Goal: Task Accomplishment & Management: Manage account settings

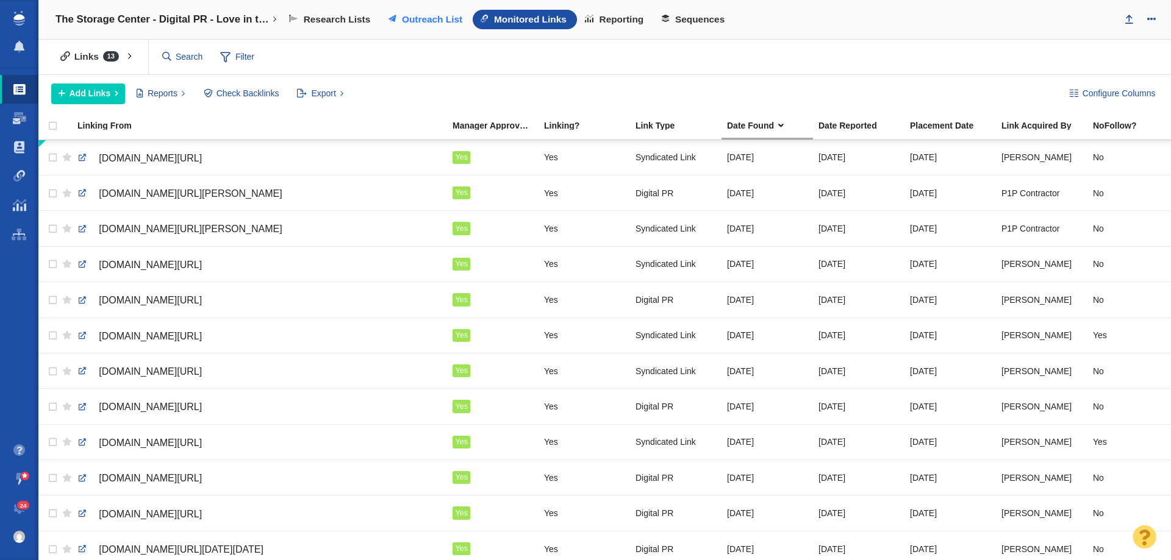
click at [448, 19] on span "Outreach List" at bounding box center [432, 19] width 60 height 11
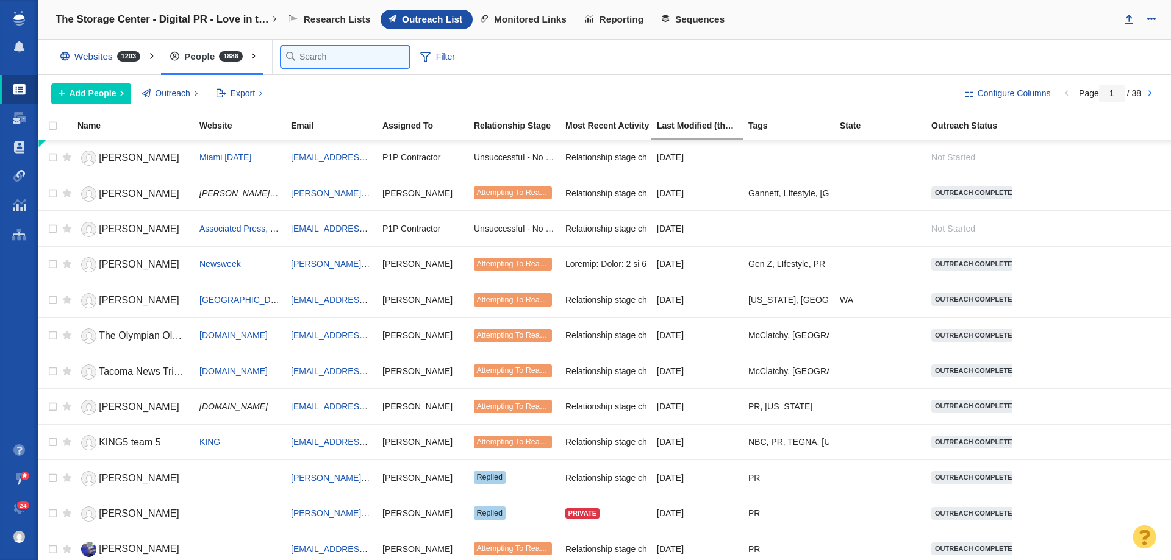
click at [302, 62] on input "text" at bounding box center [345, 56] width 128 height 21
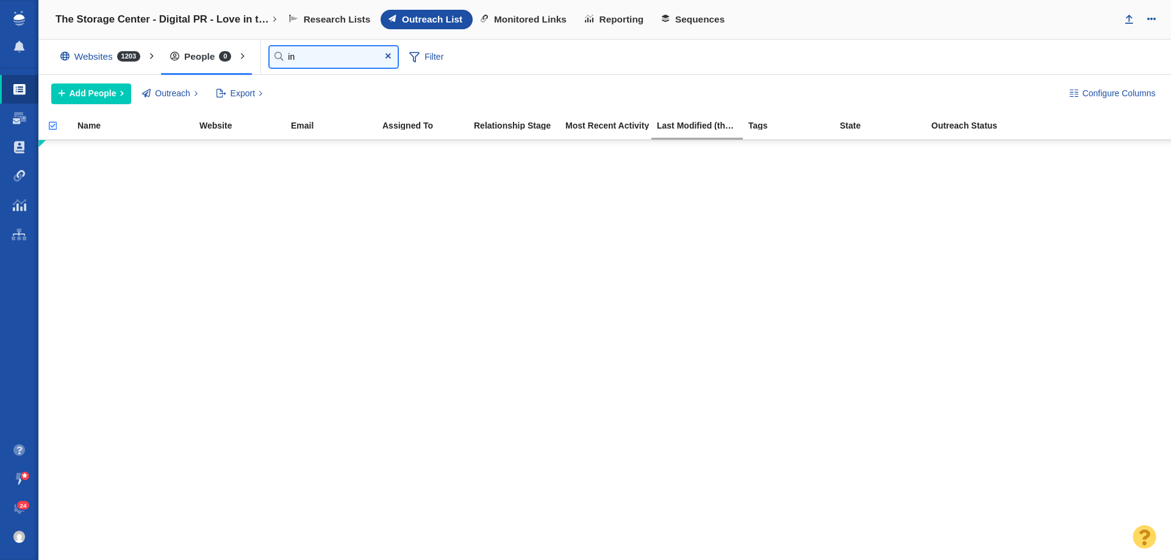
type input "i"
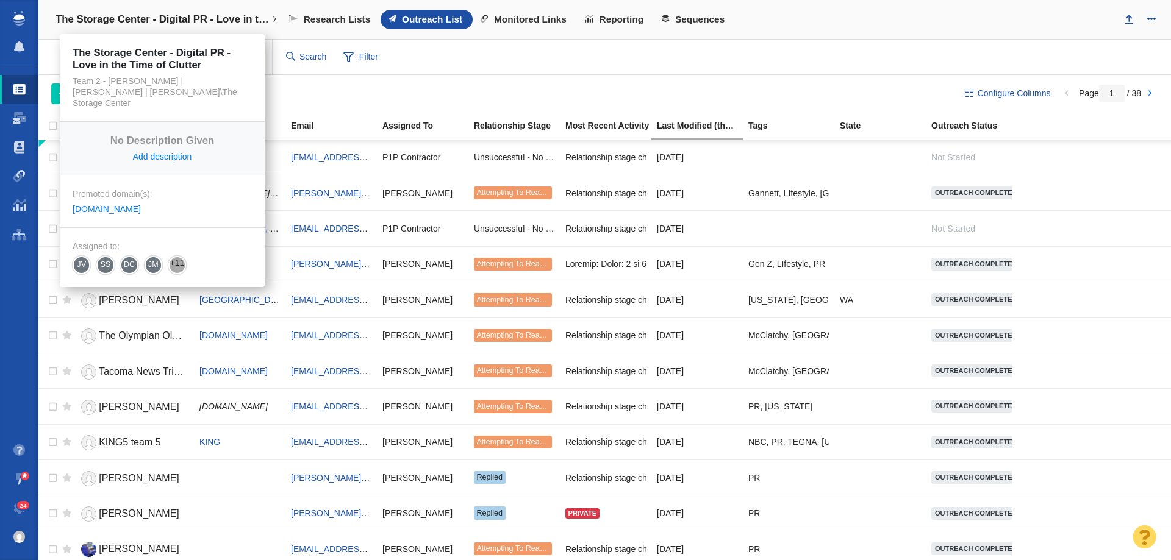
click at [231, 21] on h4 "The Storage Center - Digital PR - Love in the Time of Clutter" at bounding box center [161, 19] width 213 height 12
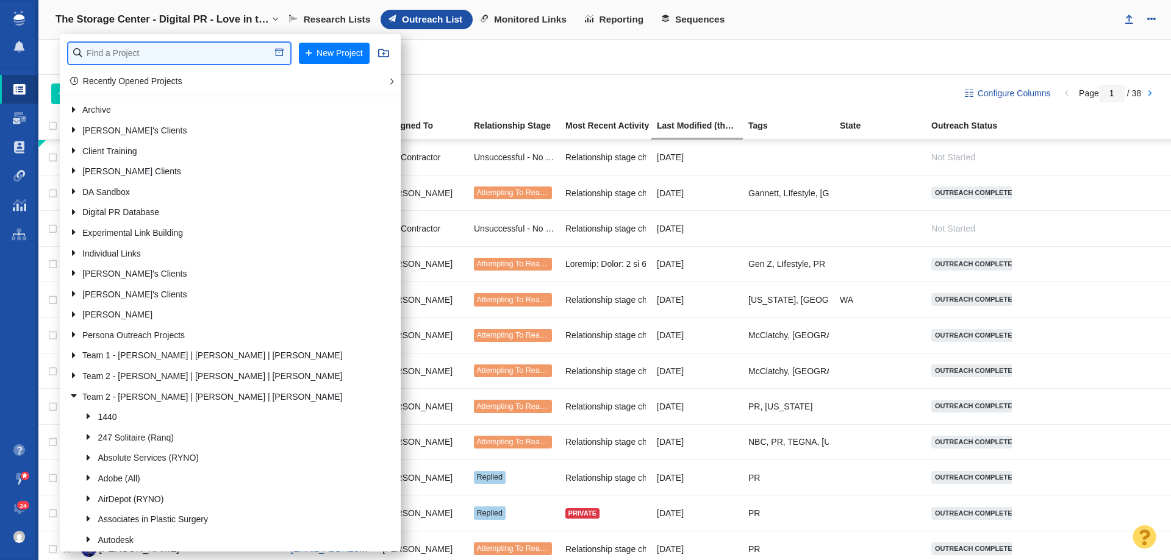
click at [211, 50] on input "text" at bounding box center [179, 53] width 222 height 21
type input "big bear"
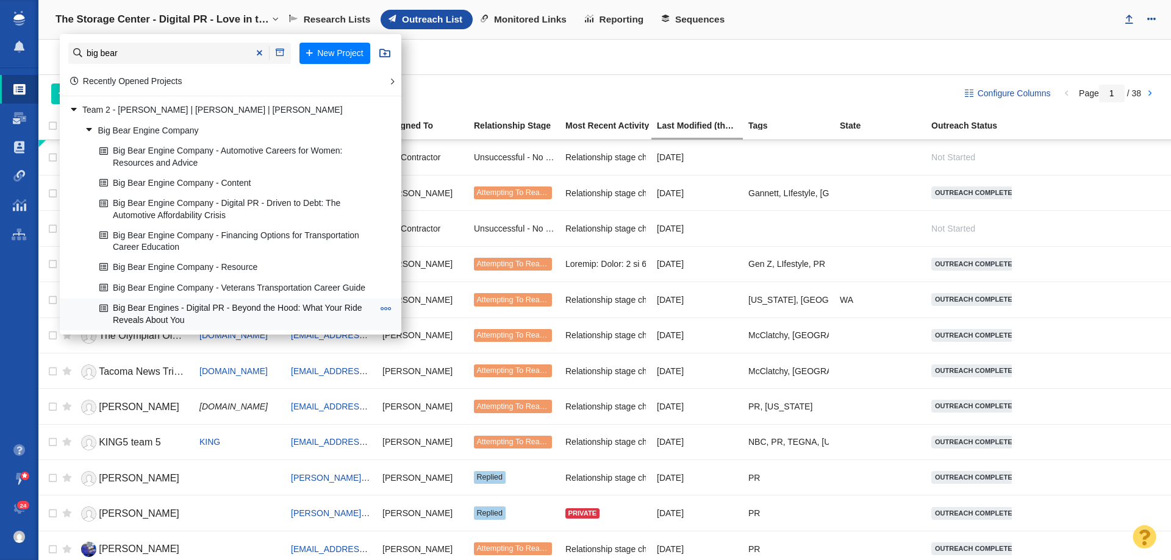
click at [281, 319] on link "Big Bear Engines - Digital PR - Beyond the Hood: What Your Ride Reveals About Y…" at bounding box center [236, 314] width 280 height 30
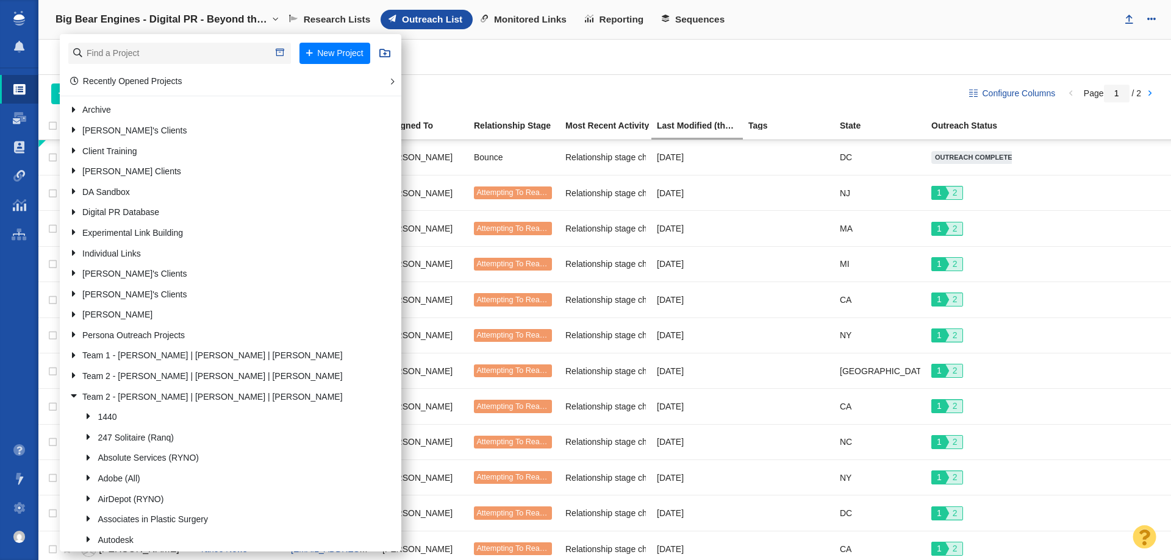
scroll to position [488, 0]
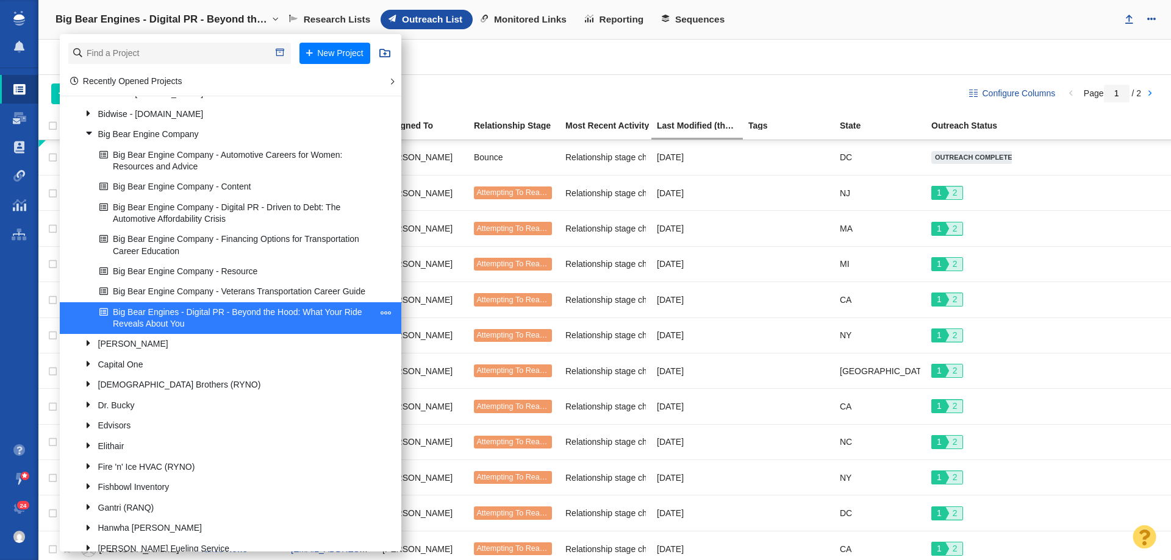
click at [380, 318] on span at bounding box center [385, 312] width 11 height 11
click at [402, 349] on li "Edit Project" at bounding box center [432, 346] width 111 height 19
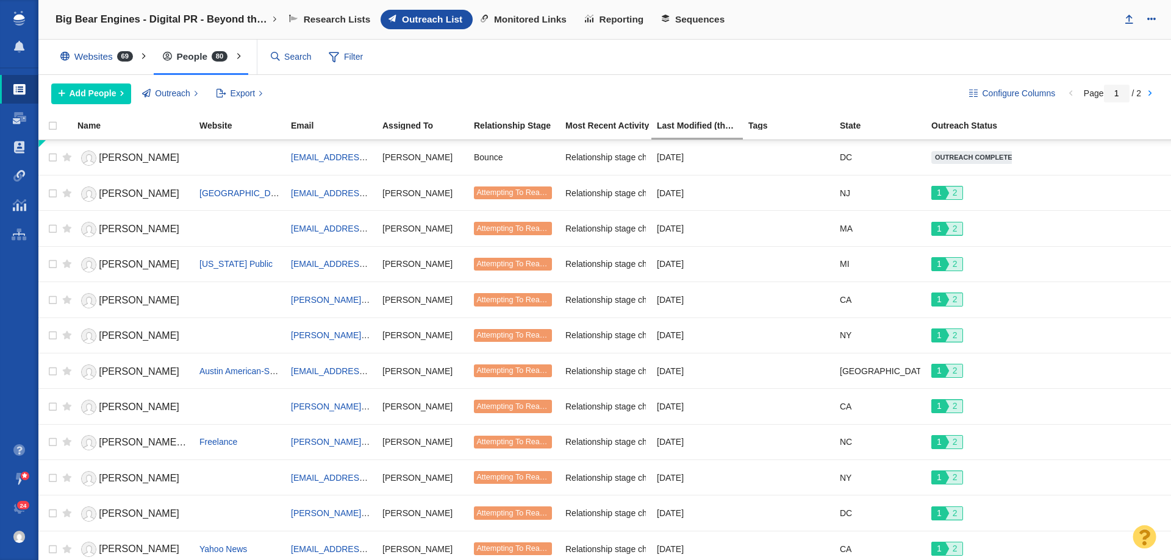
select select "DOMAIN"
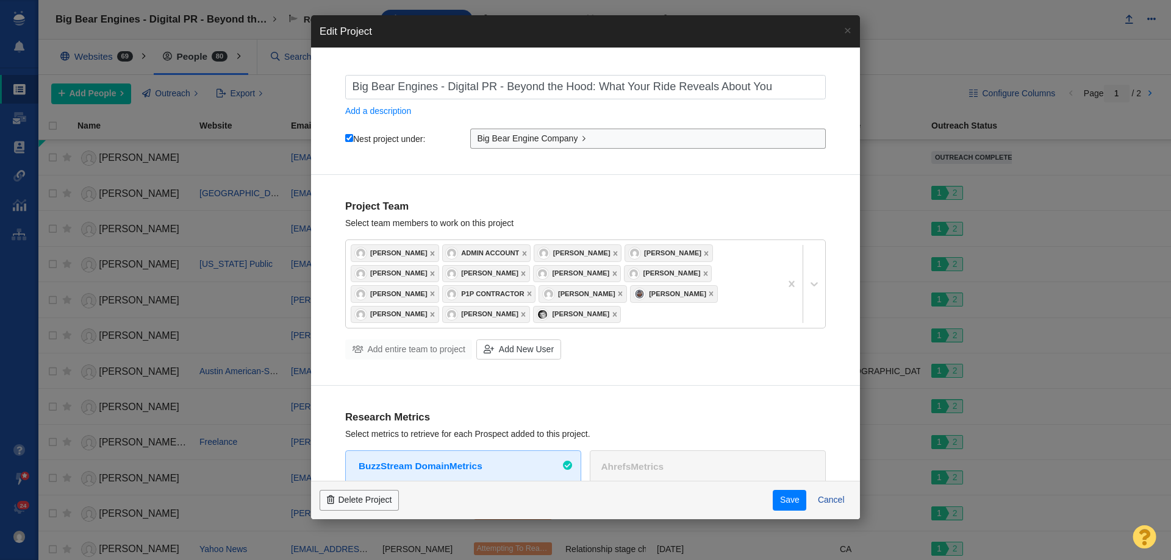
click at [437, 88] on input "Big Bear Engines - Digital PR - Beyond the Hood: What Your Ride Reveals About Y…" at bounding box center [585, 87] width 480 height 24
type input "Big Bear Engine - Digital PR - Beyond the Hood: What Your Ride Reveals About You"
checkbox input "true"
type input "Big Bear Engine - Digital PR - Beyond the Hood: What Your Ride Reveals About You"
click at [785, 502] on button "Save" at bounding box center [790, 500] width 34 height 21
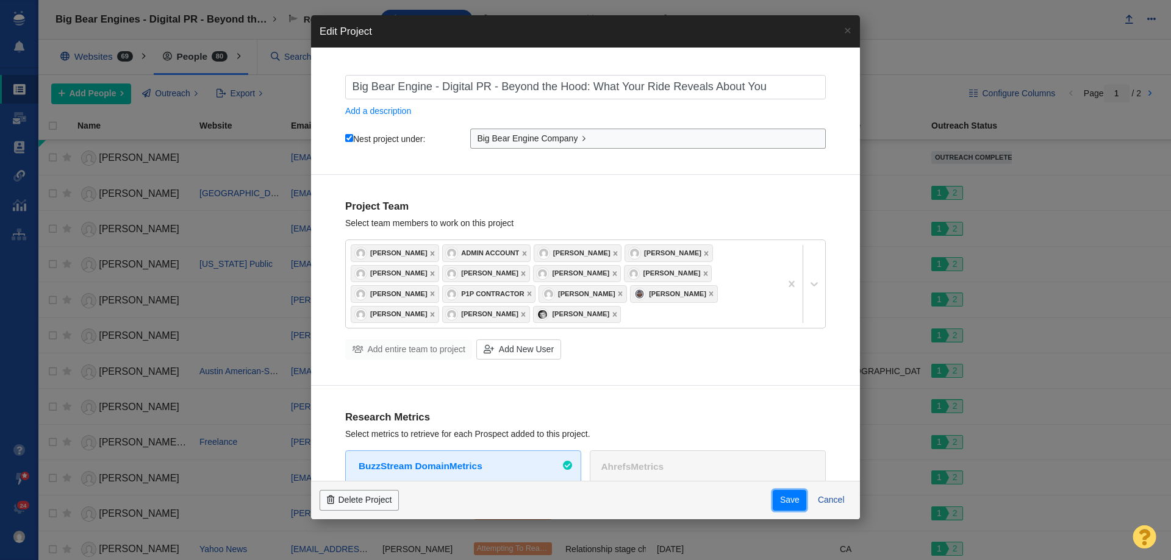
checkbox input "true"
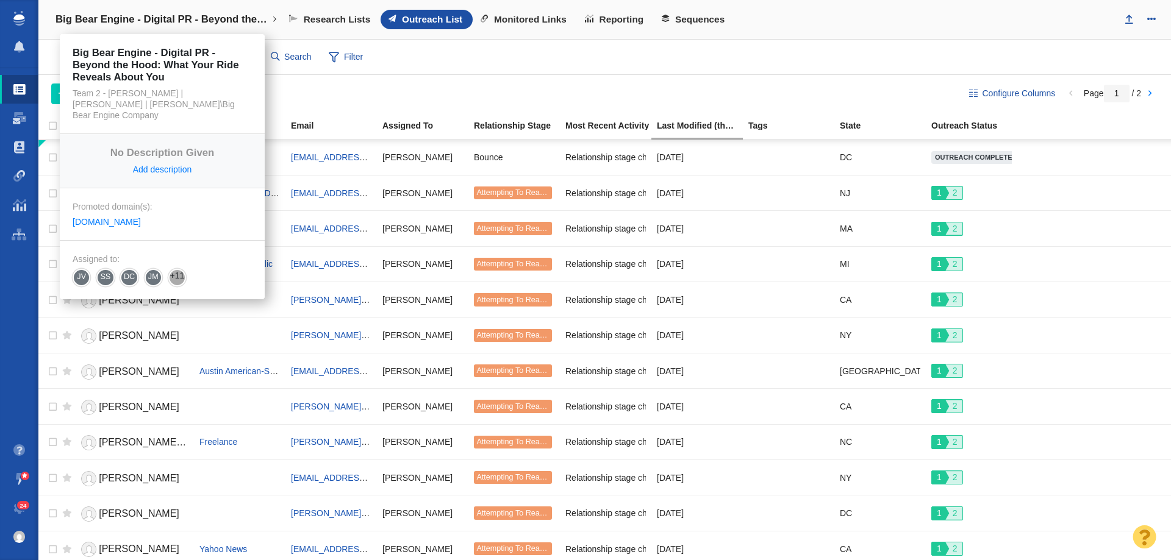
click at [180, 16] on h4 "Big Bear Engine - Digital PR - Beyond the Hood: What Your Ride Reveals About You" at bounding box center [161, 19] width 213 height 12
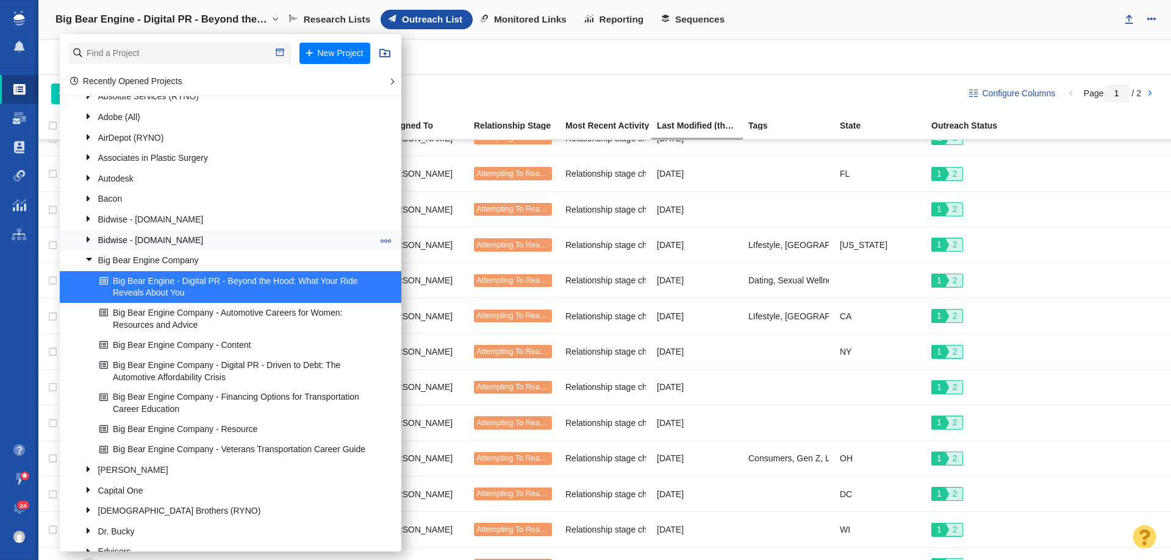
scroll to position [366, 0]
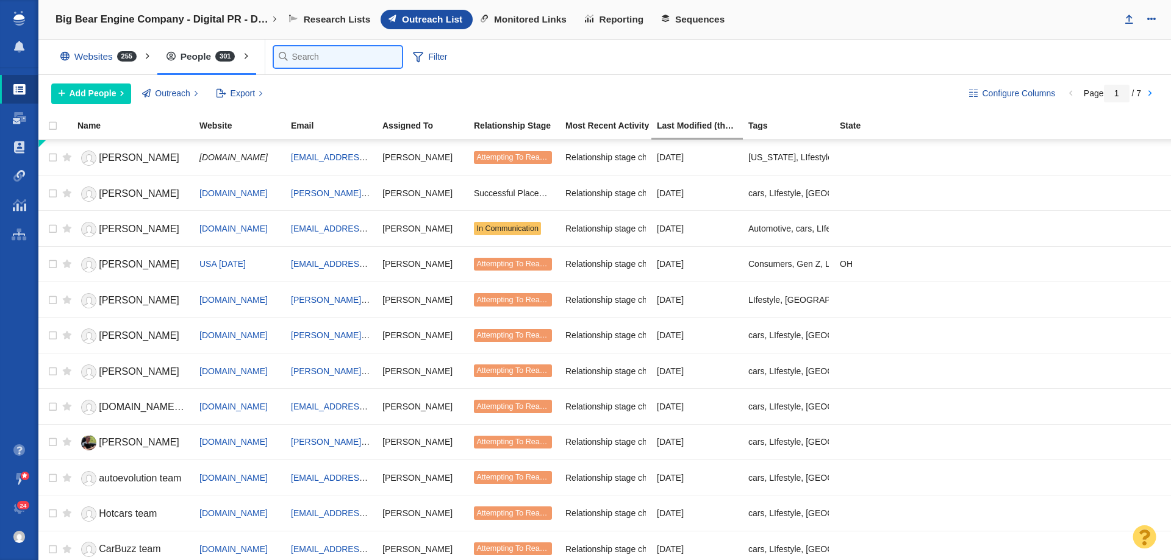
click at [285, 65] on input "text" at bounding box center [338, 56] width 128 height 21
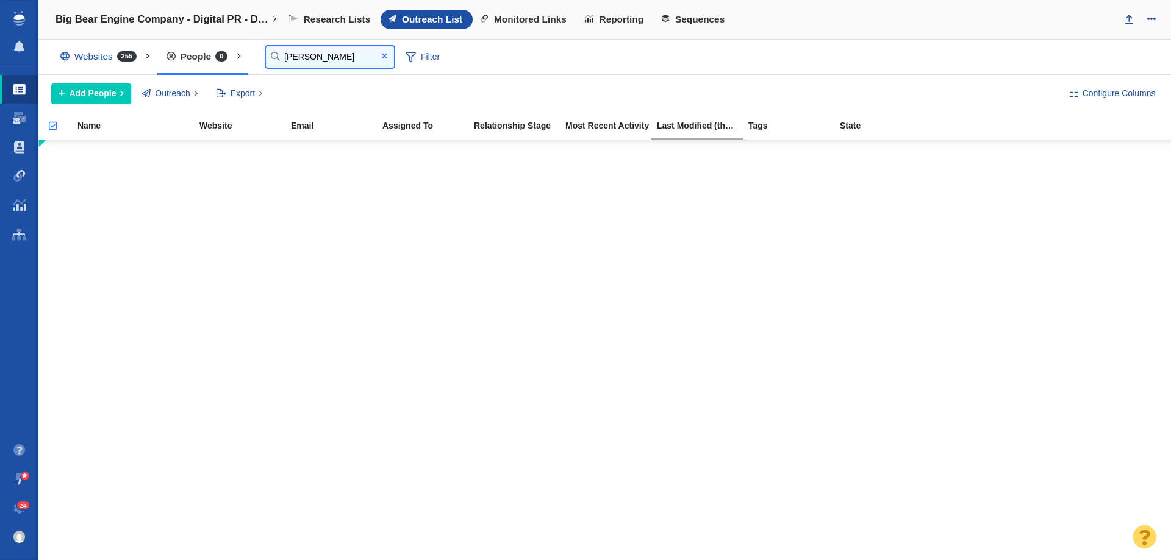
type input "tara"
click at [377, 57] on span at bounding box center [384, 56] width 20 height 16
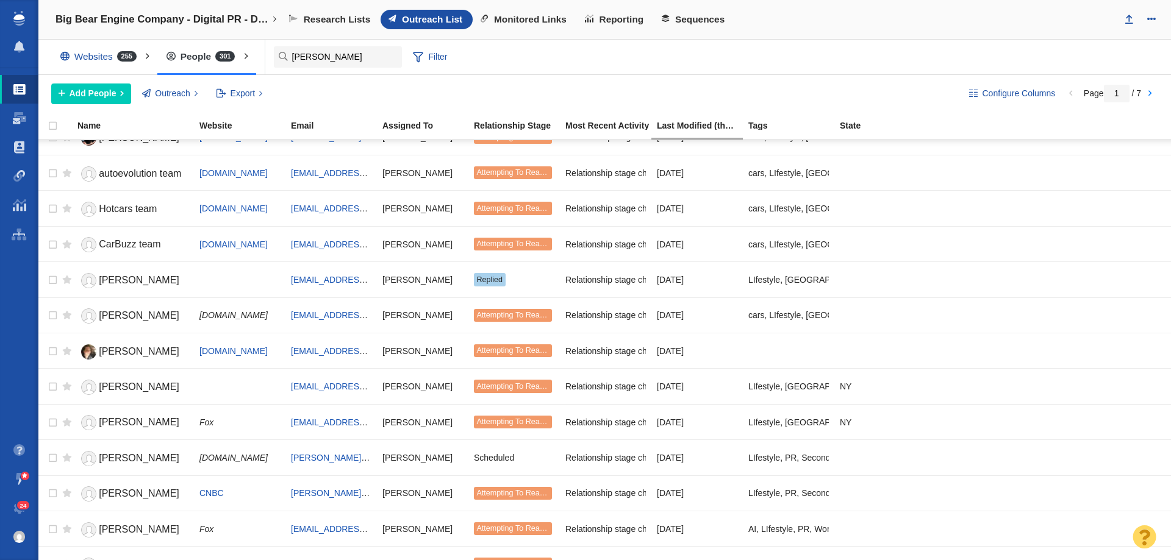
scroll to position [610, 0]
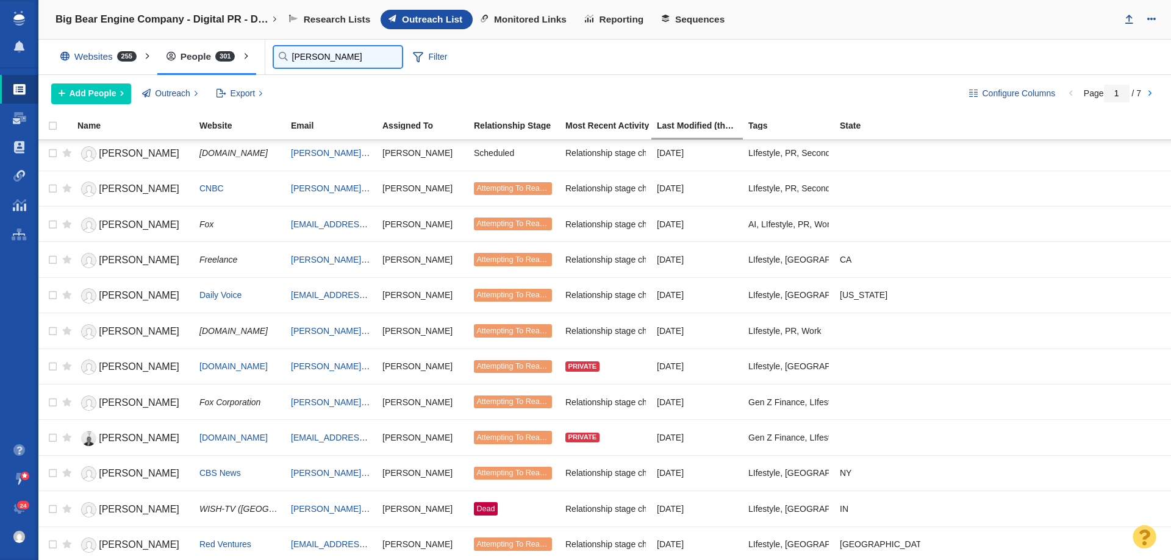
click at [285, 55] on input "tara" at bounding box center [338, 56] width 128 height 21
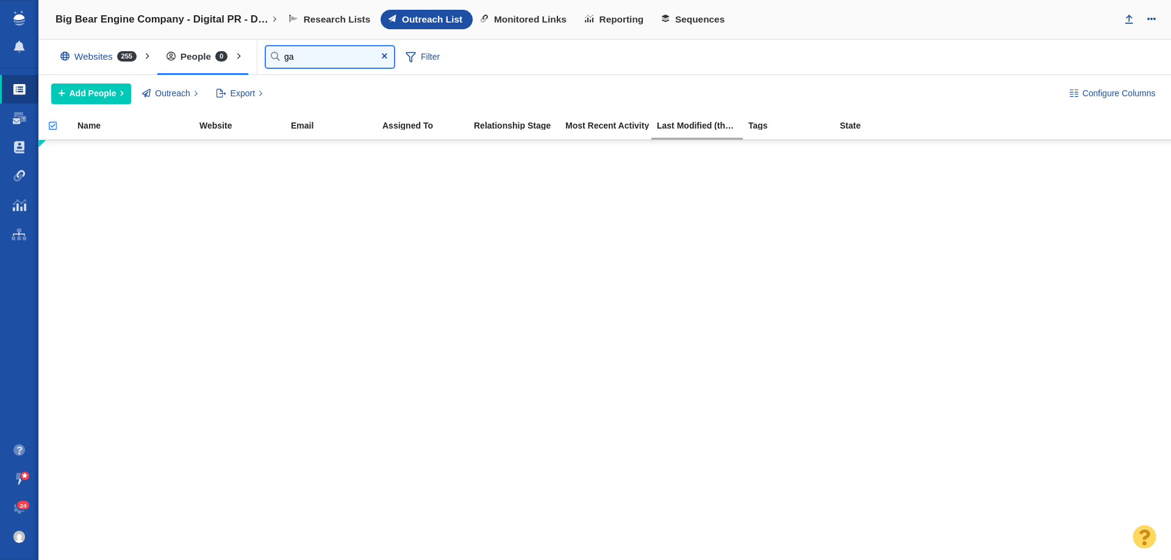
type input "g"
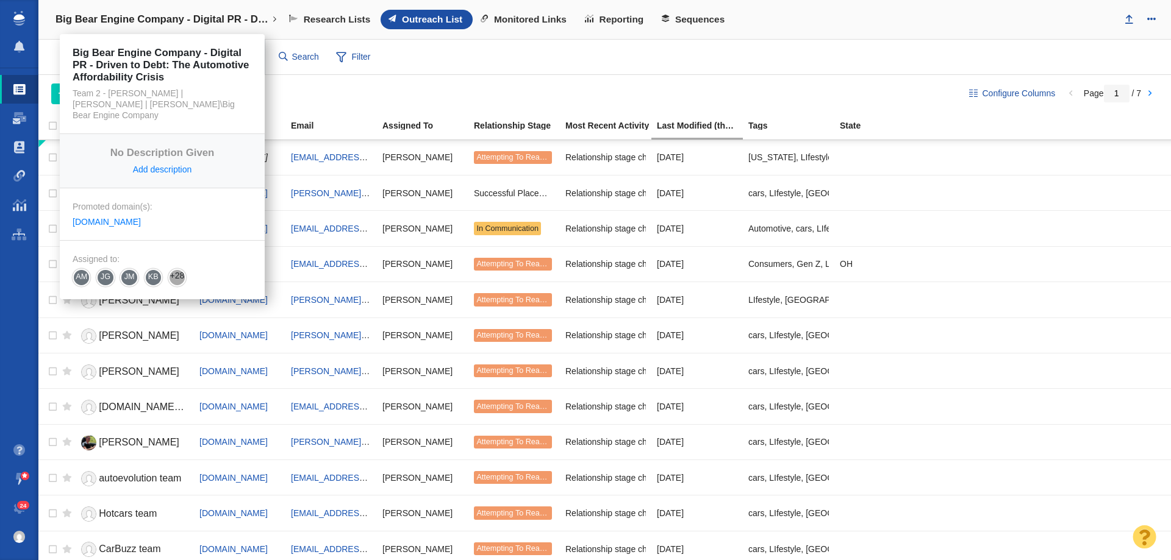
click at [156, 28] on link "Big Bear Engine Company - Digital PR - Driven to Debt: The Automotive Affordabi…" at bounding box center [166, 19] width 238 height 29
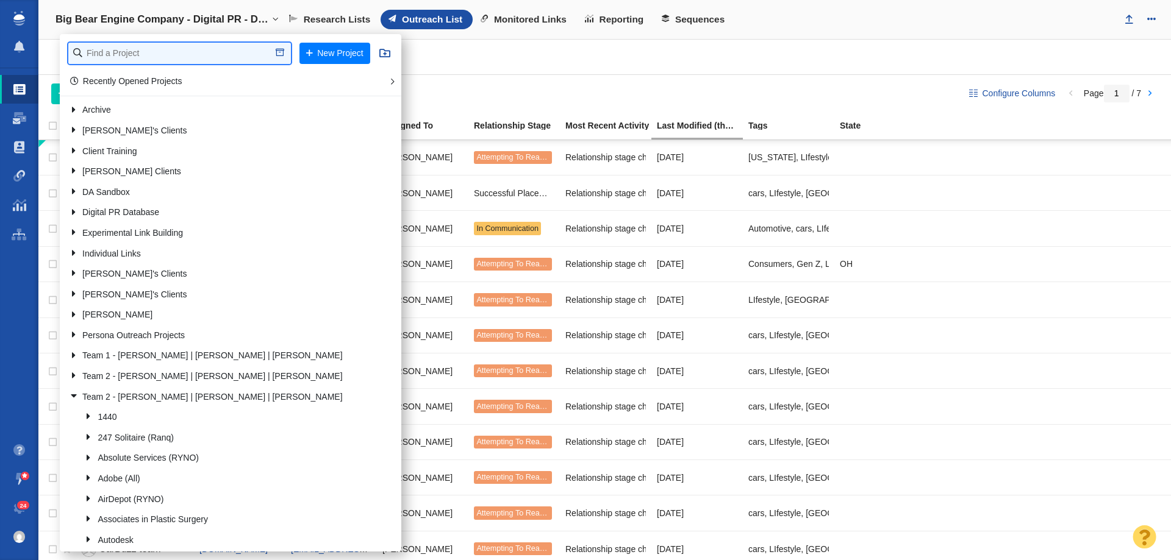
click at [145, 56] on input "text" at bounding box center [179, 53] width 223 height 21
type input "ready s"
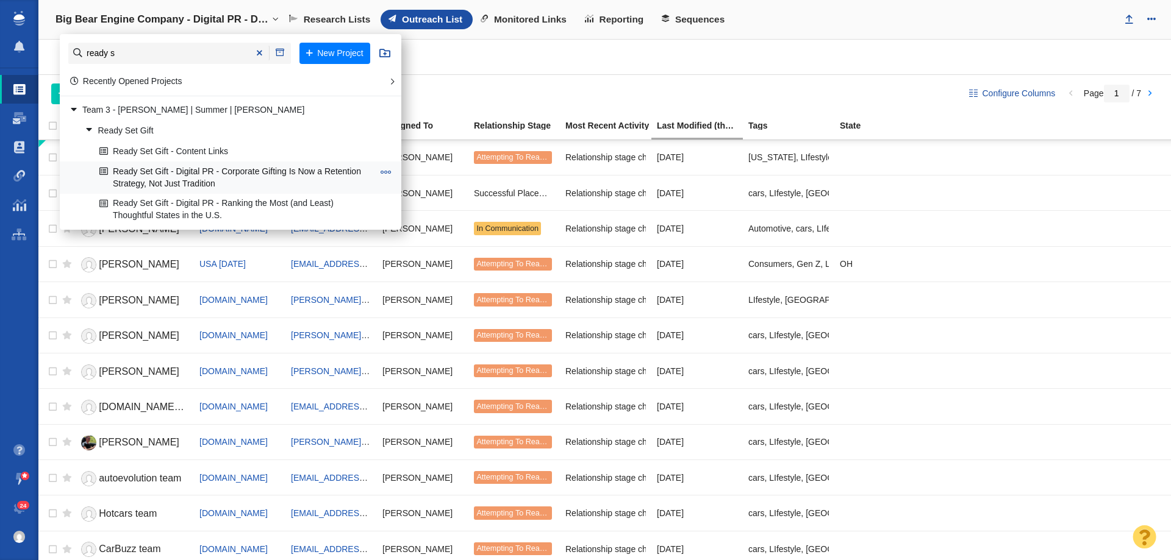
click at [194, 183] on link "Ready Set Gift - Digital PR - Corporate Gifting Is Now a Retention Strategy, No…" at bounding box center [236, 177] width 280 height 30
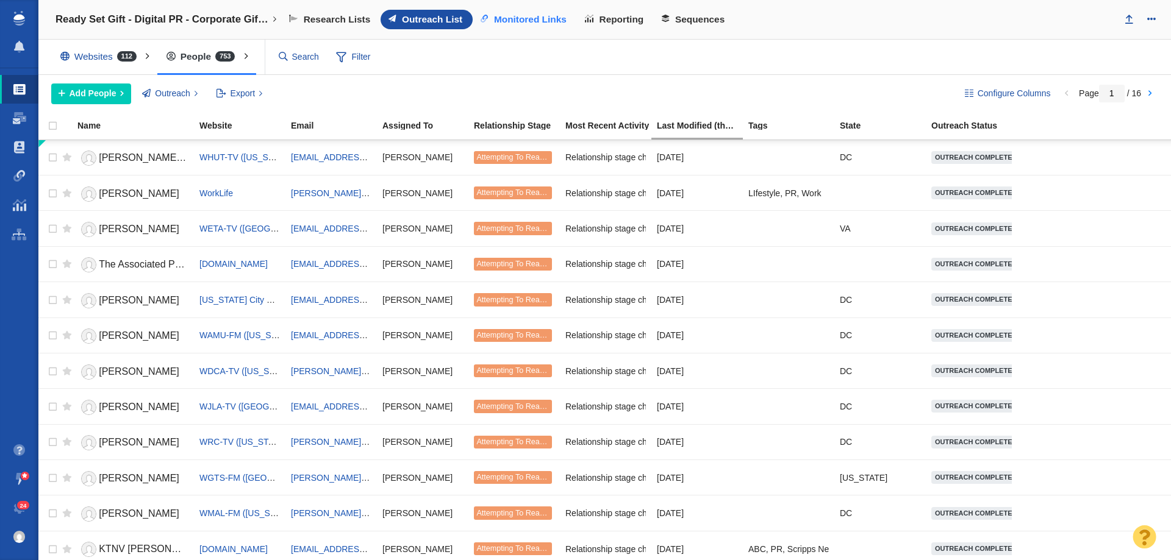
click at [515, 19] on span "Monitored Links" at bounding box center [530, 19] width 73 height 11
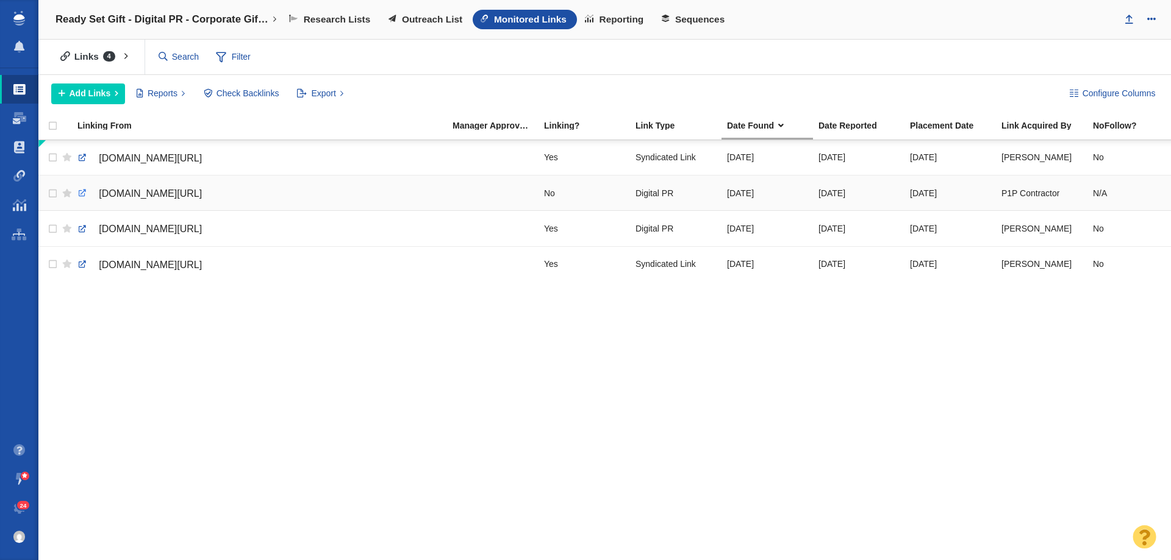
click at [79, 191] on link at bounding box center [82, 193] width 11 height 11
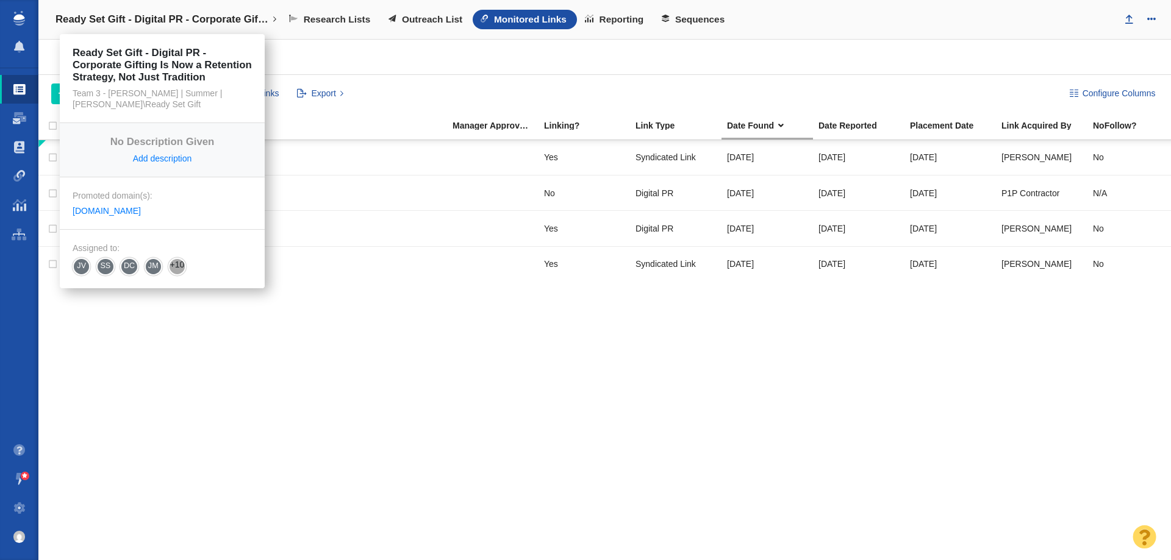
drag, startPoint x: 0, startPoint y: 0, endPoint x: 171, endPoint y: 15, distance: 171.4
click at [171, 15] on h4 "Ready Set Gift - Digital PR - Corporate Gifting Is Now a Retention Strategy, No…" at bounding box center [161, 19] width 213 height 12
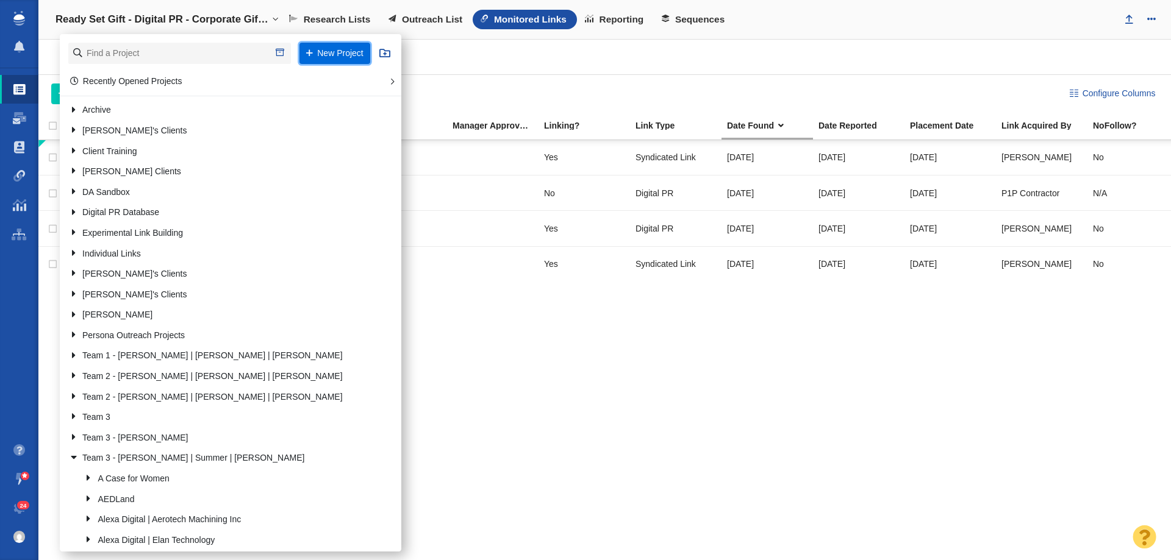
click at [309, 60] on button "New Project" at bounding box center [334, 53] width 71 height 21
select select "DOMAIN"
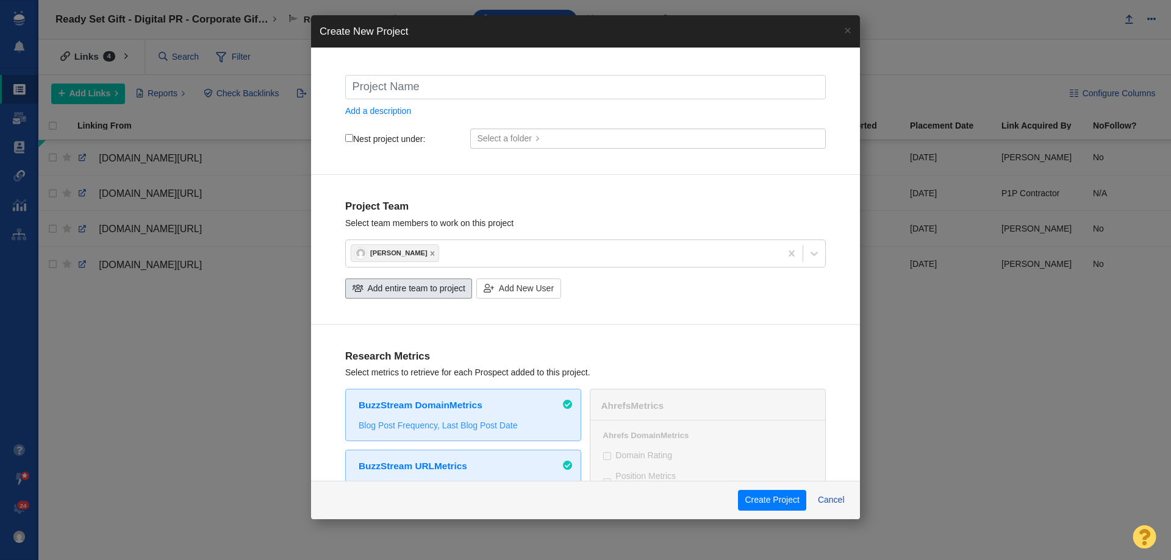
click at [402, 280] on div "Add entire team to project" at bounding box center [408, 289] width 127 height 21
checkbox input "true"
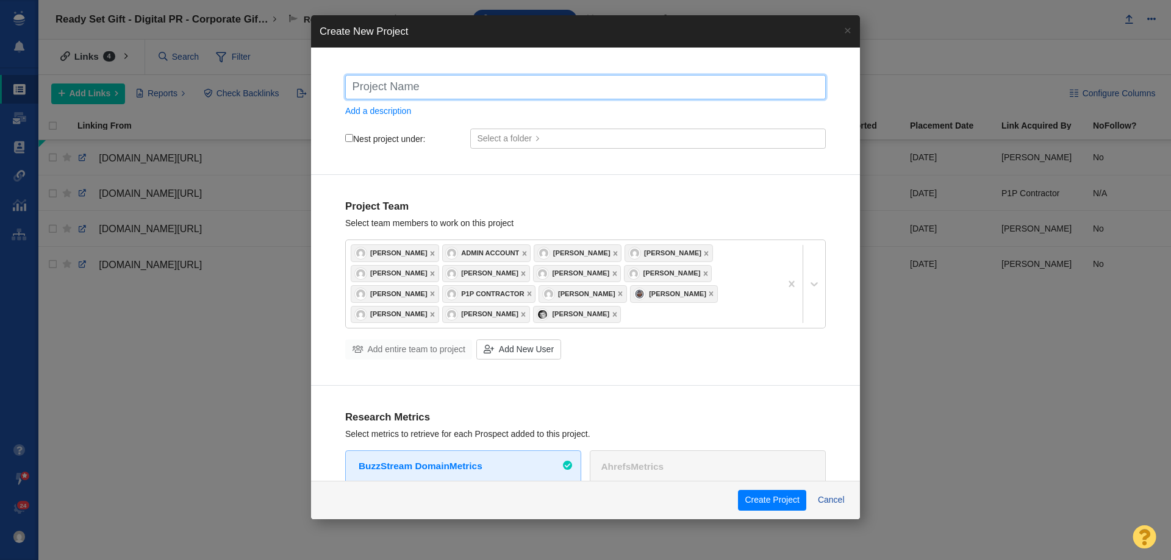
click at [399, 85] on input "text" at bounding box center [585, 87] width 480 height 24
type input "B"
checkbox input "true"
type input "Br"
checkbox input "true"
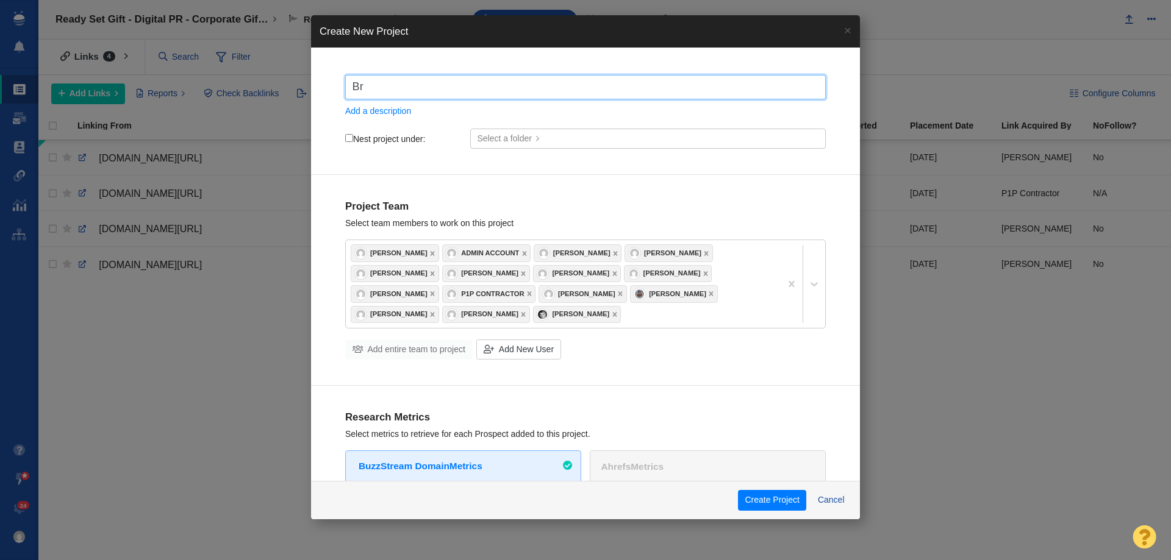
type input "Bra"
checkbox input "true"
type input "[PERSON_NAME]"
checkbox input "true"
type input "[PERSON_NAME]"
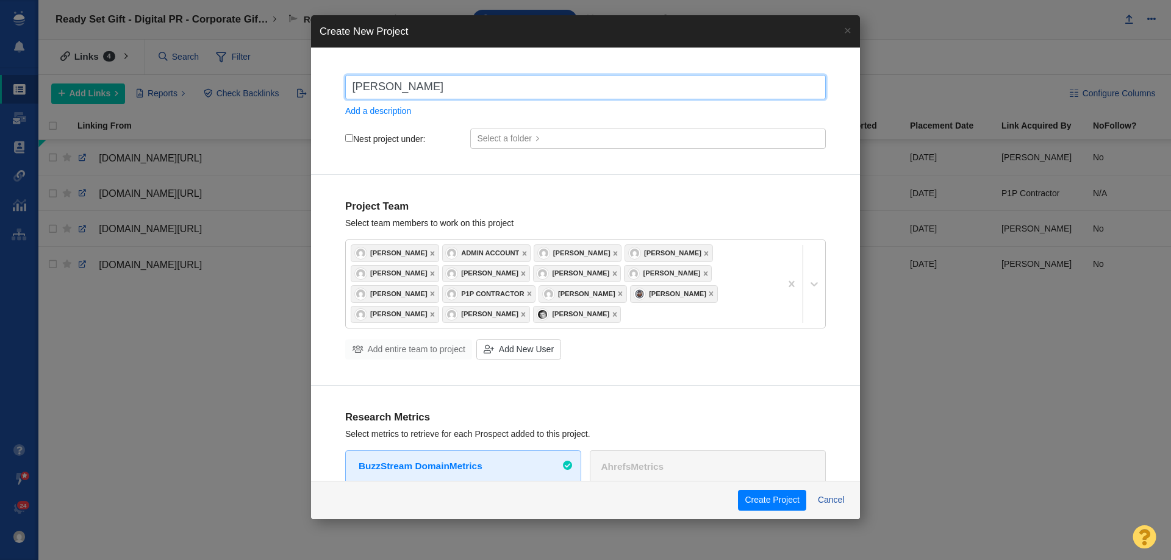
checkbox input "true"
type input "[PERSON_NAME]"
checkbox input "true"
type input "Brady I"
checkbox input "true"
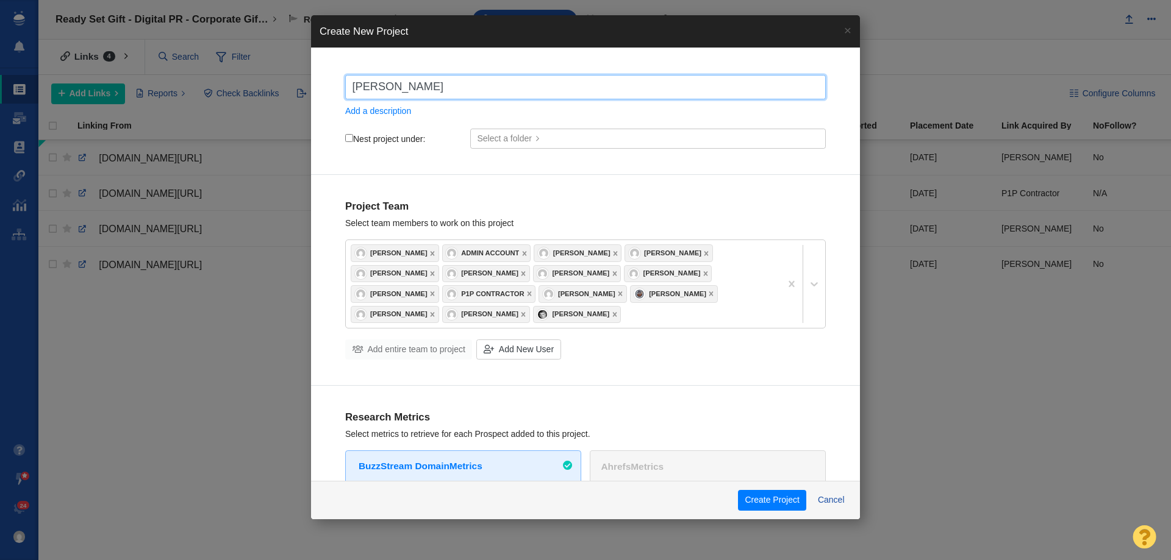
type input "Brady ID"
checkbox input "true"
type input "Brady ID"
click at [382, 134] on label "Nest project under:" at bounding box center [385, 139] width 80 height 11
click at [353, 134] on input "Nest project under:" at bounding box center [349, 138] width 8 height 8
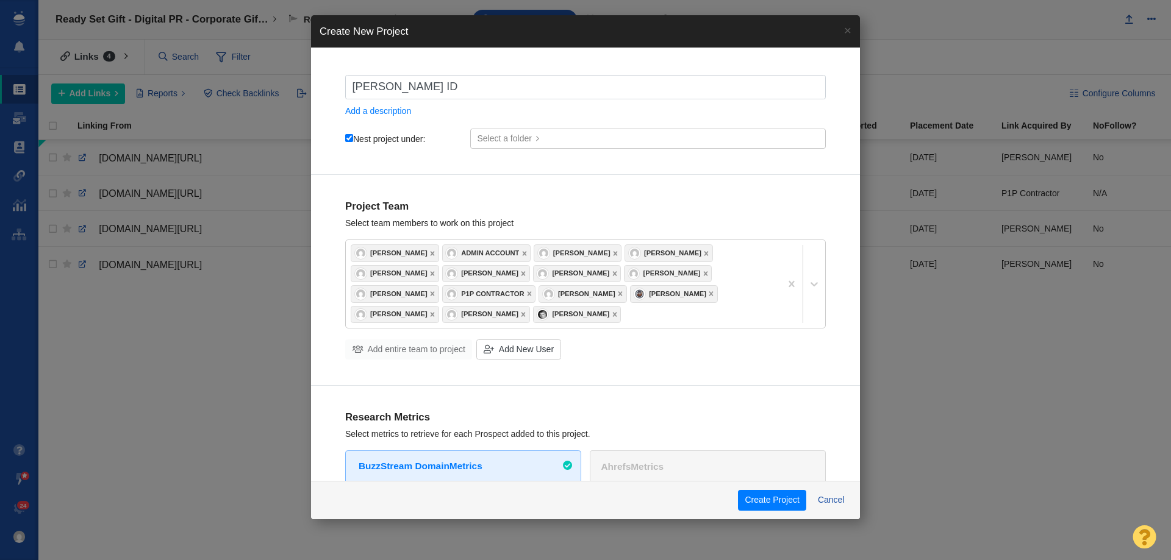
checkbox input "true"
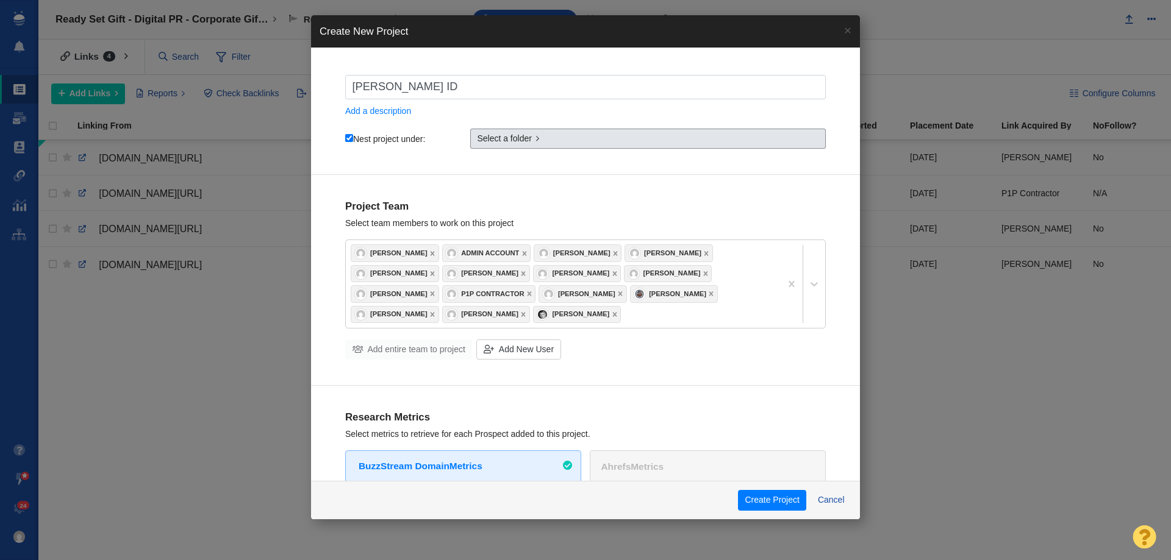
click at [484, 146] on link "Select a folder" at bounding box center [647, 139] width 355 height 21
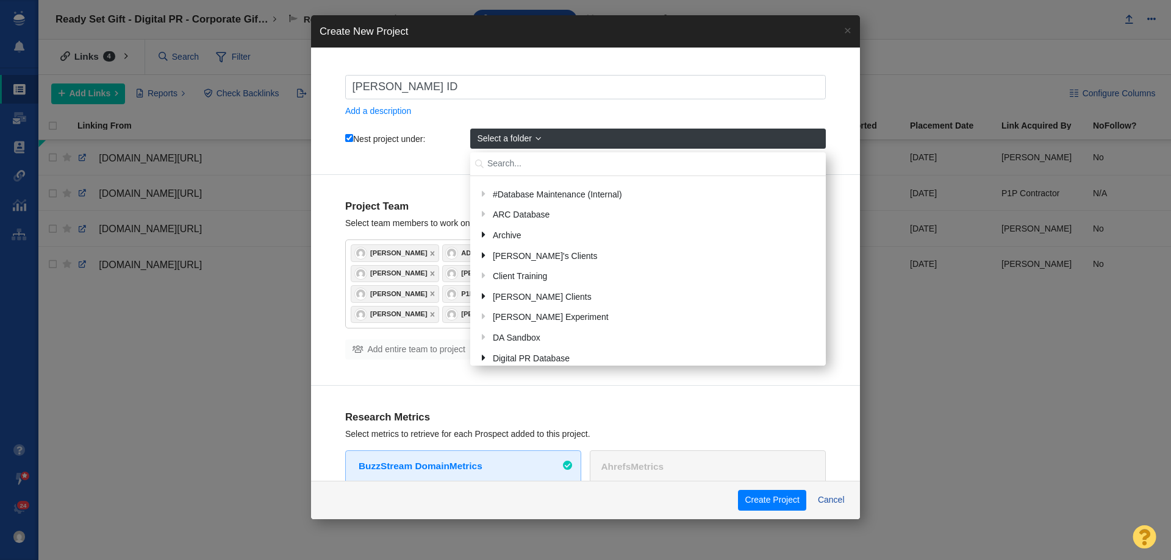
click at [516, 171] on input "text" at bounding box center [647, 164] width 355 height 24
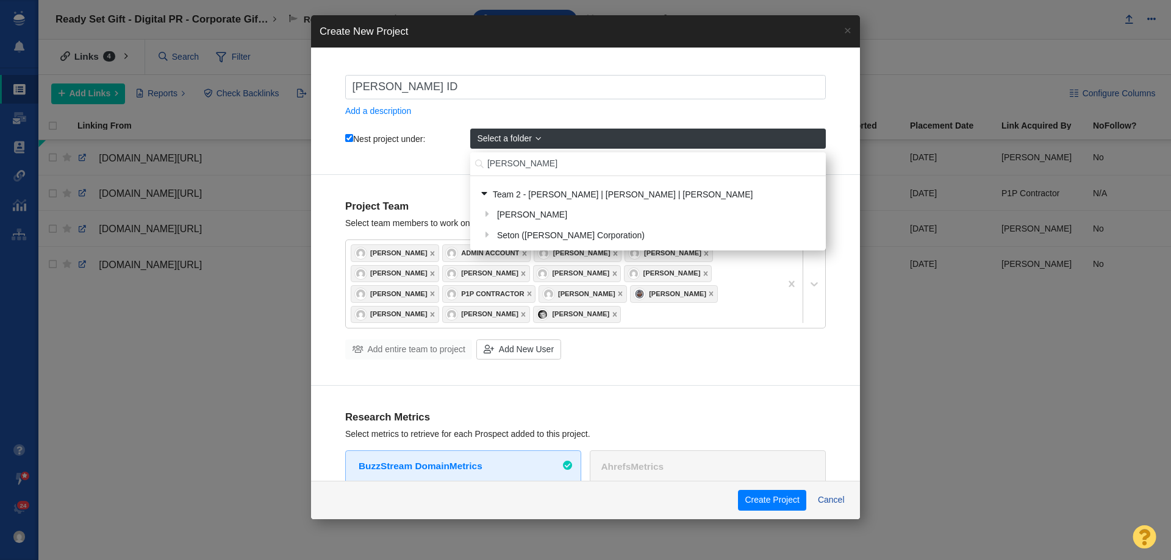
drag, startPoint x: 513, startPoint y: 162, endPoint x: 456, endPoint y: 170, distance: 57.2
click at [456, 170] on div "Brady ID Add a description Nest project under: Select a folder brady Team 2 - D…" at bounding box center [585, 122] width 549 height 107
type input "[PERSON_NAME]"
click at [505, 215] on div "[PERSON_NAME]" at bounding box center [656, 215] width 326 height 19
checkbox input "true"
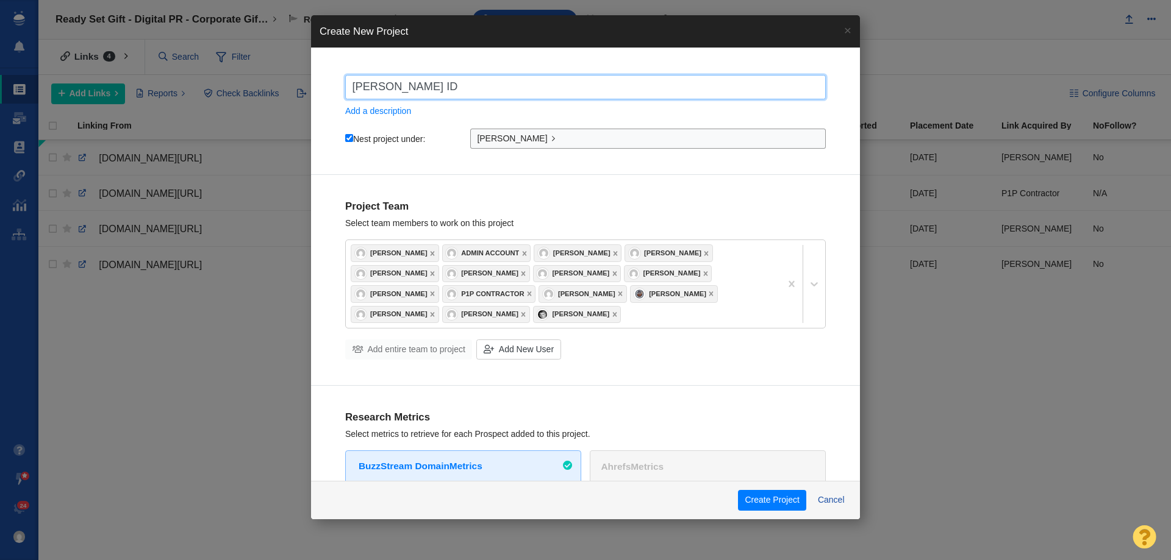
click at [464, 96] on input "Brady ID" at bounding box center [585, 87] width 480 height 24
type input "Brady ID"
checkbox input "true"
type input "Brady ID -"
checkbox input "true"
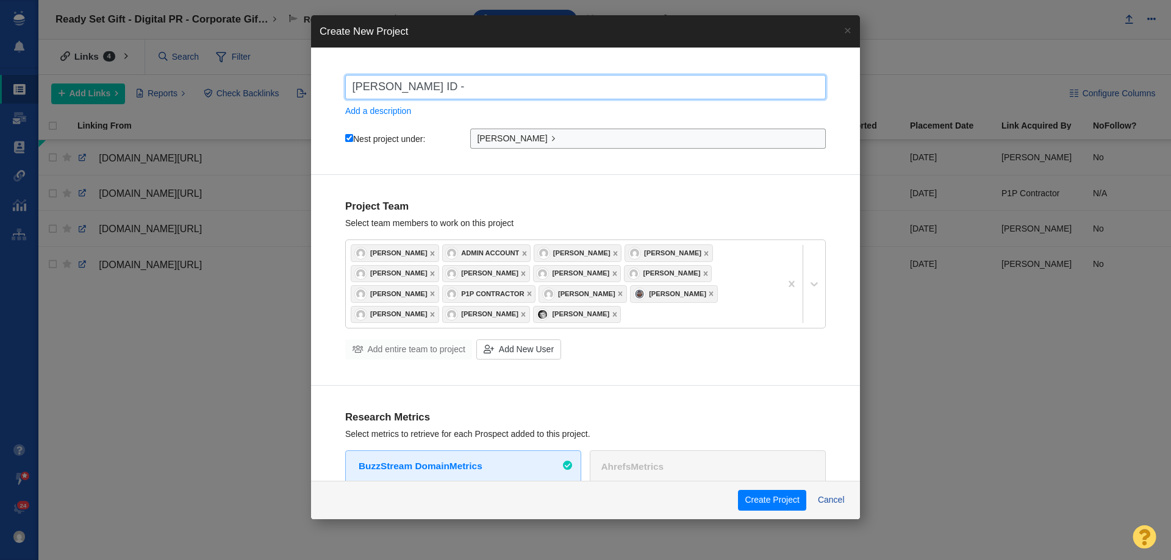
type input "Brady ID -"
checkbox input "true"
type input "Brady ID - D"
checkbox input "true"
type input "Brady ID - Di"
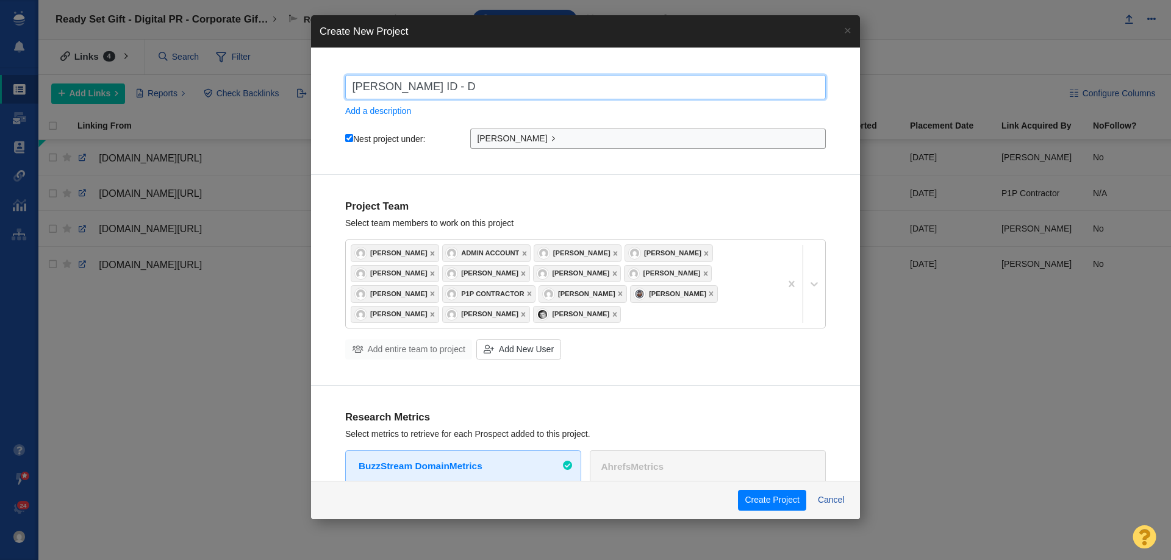
checkbox input "true"
type input "Brady ID - Dig"
checkbox input "true"
type input "Brady ID - Digi"
checkbox input "true"
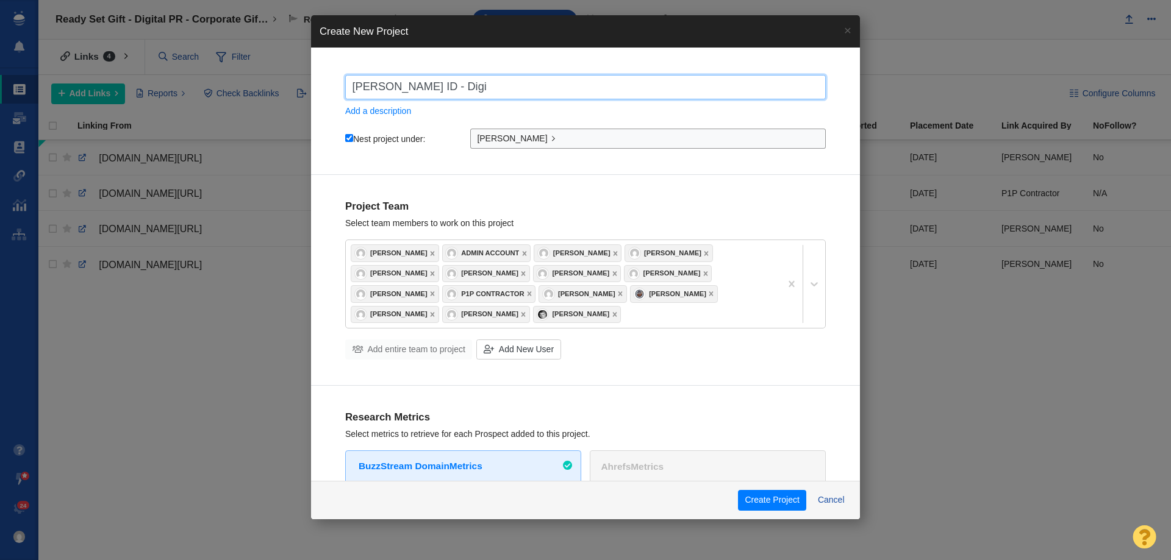
type input "Brady ID - Digit"
checkbox input "true"
type input "Brady ID - Digita"
checkbox input "true"
type input "Brady ID - Digital"
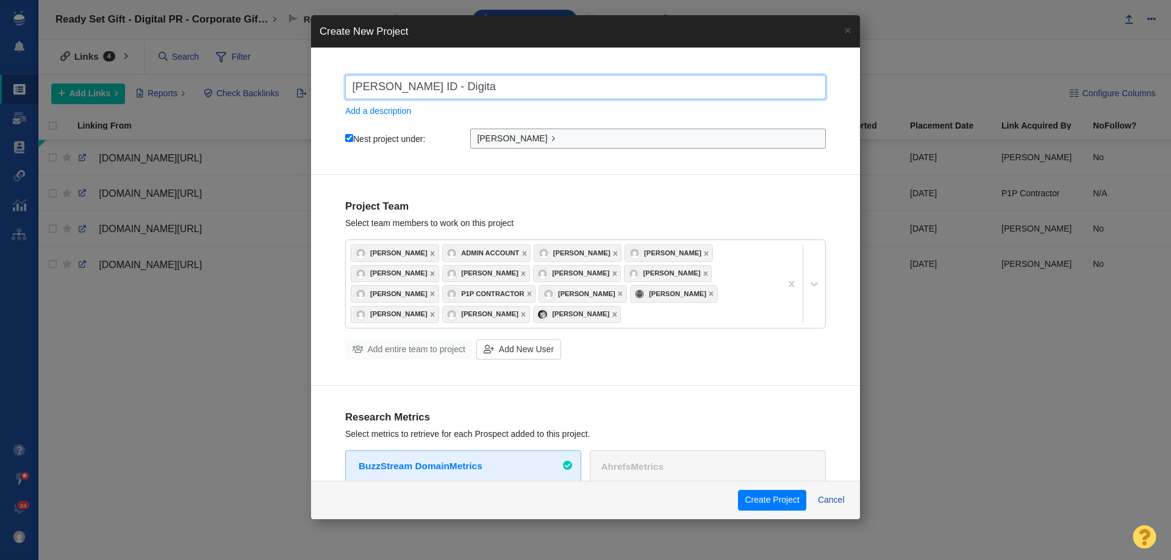
checkbox input "true"
type input "Brady ID - Digital"
checkbox input "true"
type input "Brady ID - Digital P"
checkbox input "true"
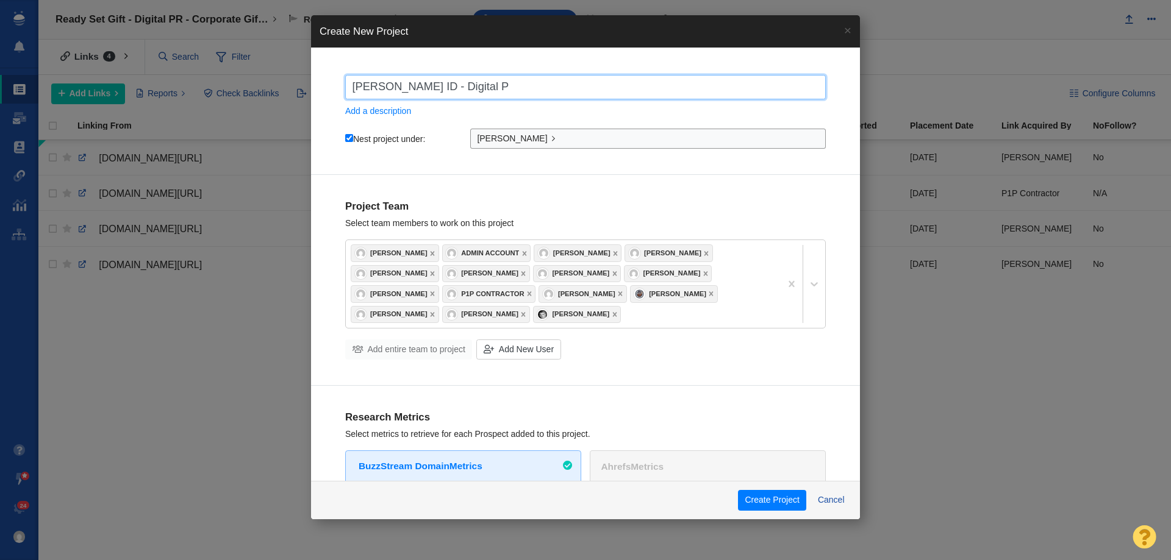
type input "Brady ID - Digital PR"
checkbox input "true"
type input "Brady ID - Digital PR"
checkbox input "true"
type input "Brady ID - Digital PR -"
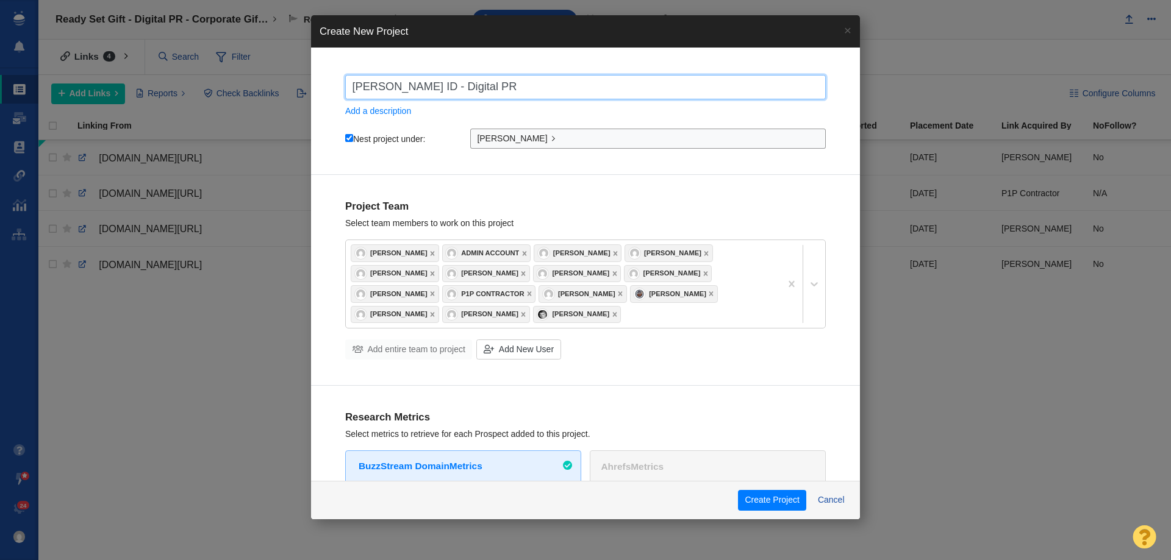
checkbox input "true"
type input "Brady ID - Digital PR -"
checkbox input "true"
click at [524, 81] on input "Brady ID - Digital PR -" at bounding box center [585, 87] width 480 height 24
paste input "How Safe Do Americans Feel at Work?"
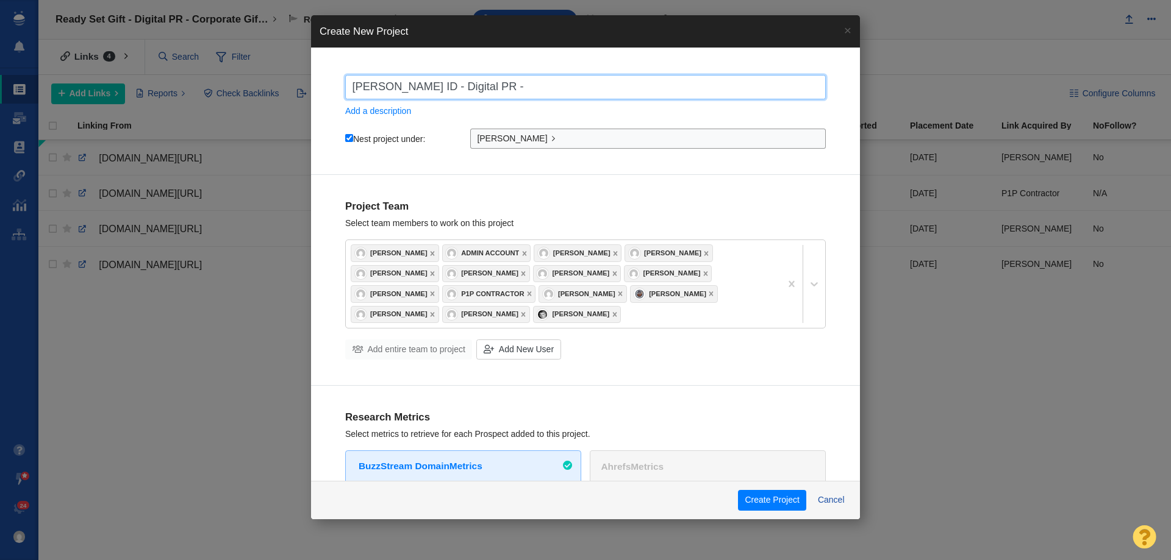
type input "[PERSON_NAME] ID - Digital PR - How Safe Do [DEMOGRAPHIC_DATA] Feel at Work?"
checkbox input "true"
type input "[PERSON_NAME] ID - Digital PR - How Safe Do [DEMOGRAPHIC_DATA] Feel at Work?"
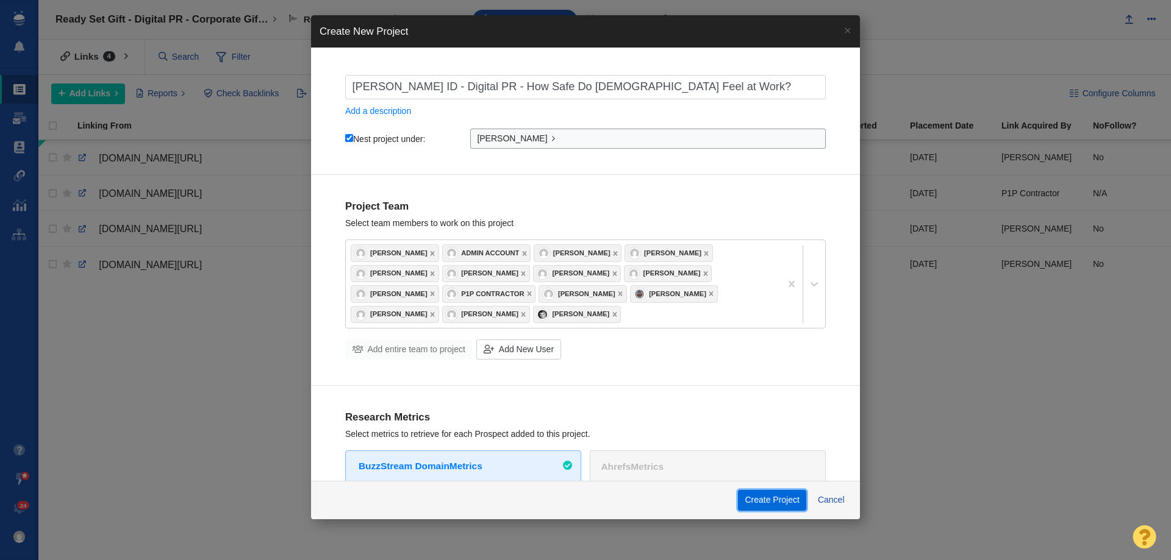
click at [764, 495] on button "Create Project" at bounding box center [772, 500] width 68 height 21
checkbox input "true"
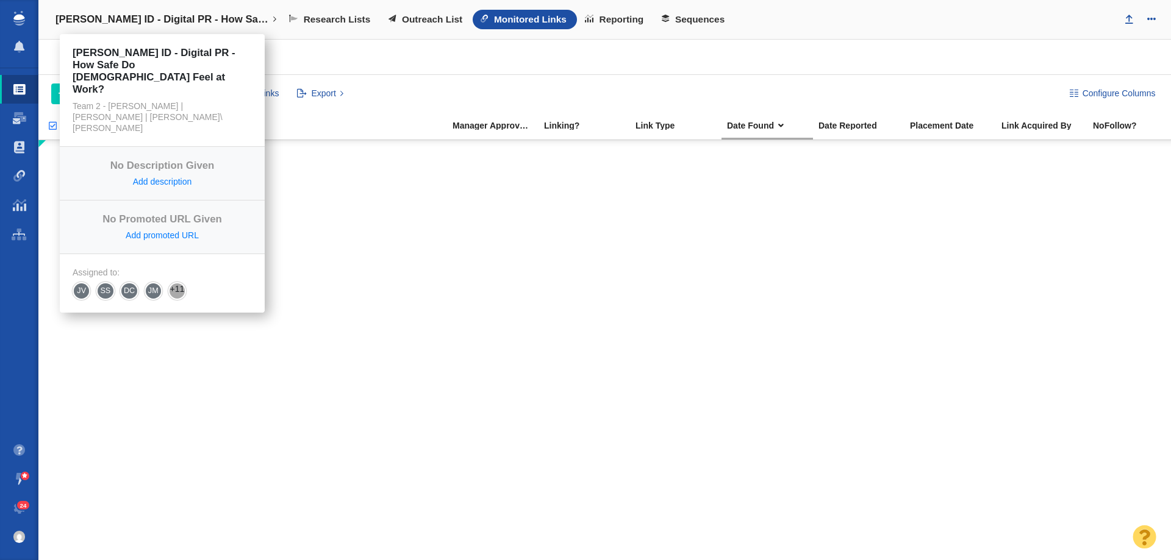
click at [217, 18] on h4 "[PERSON_NAME] ID - Digital PR - How Safe Do [DEMOGRAPHIC_DATA] Feel at Work?" at bounding box center [161, 19] width 213 height 12
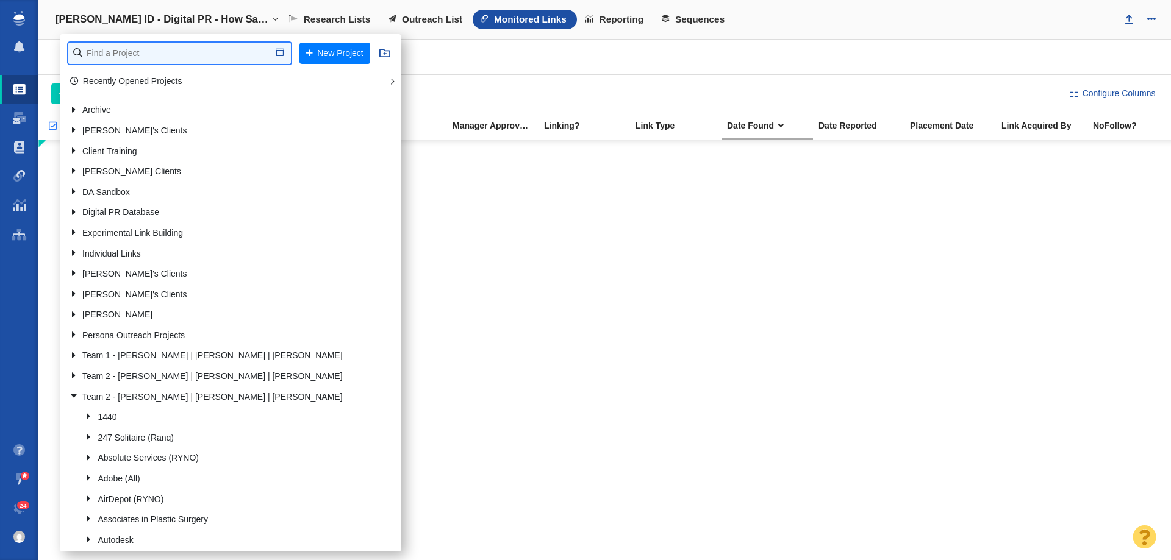
click at [177, 60] on input "text" at bounding box center [179, 53] width 223 height 21
type input "[PERSON_NAME]"
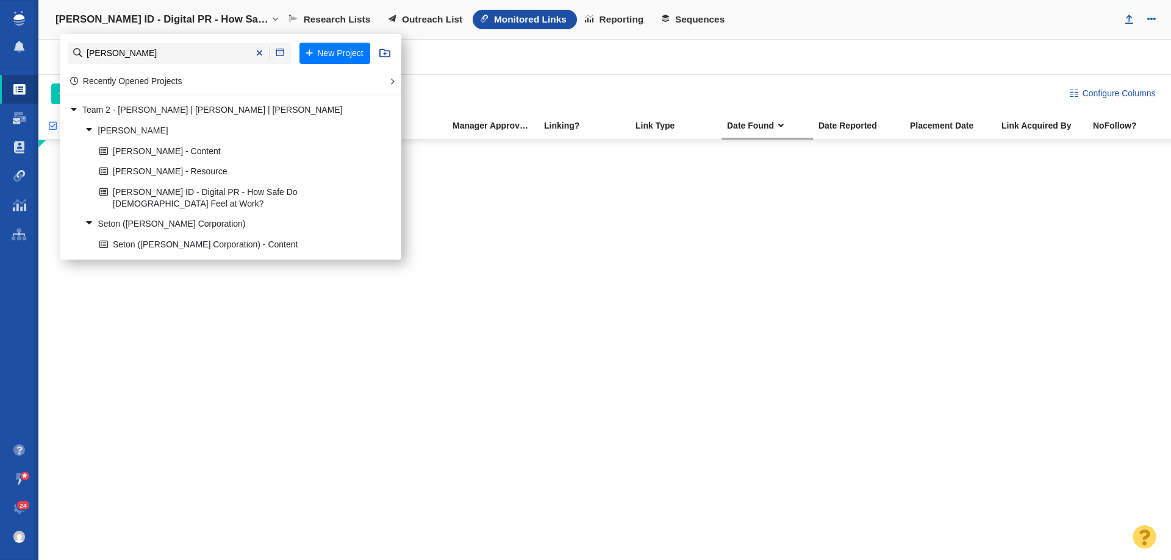
click at [500, 217] on div at bounding box center [604, 350] width 1132 height 420
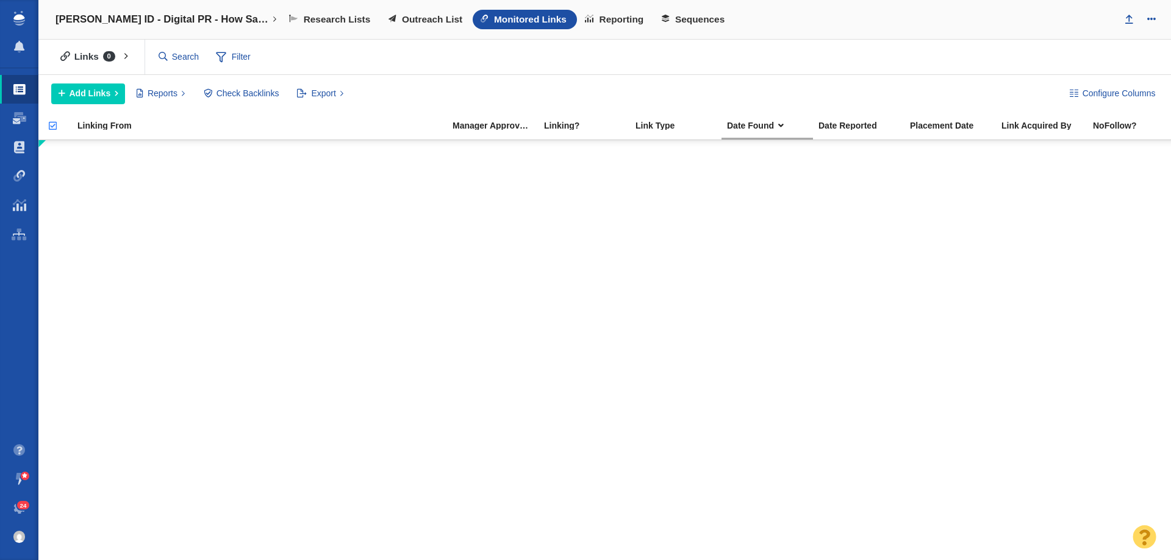
click at [18, 506] on span "24" at bounding box center [23, 505] width 13 height 9
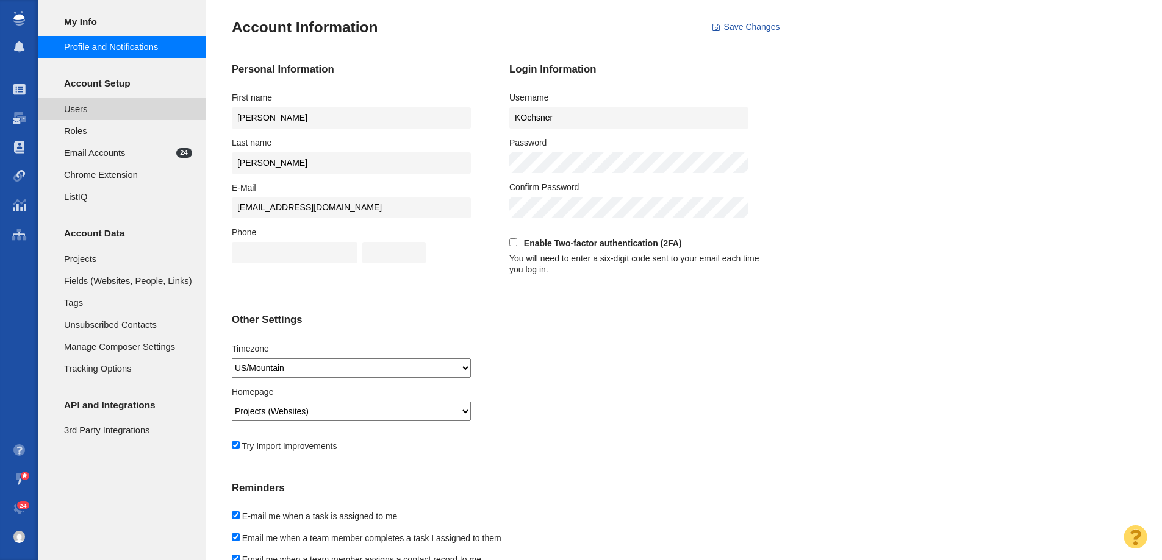
click at [125, 116] on li "Users" at bounding box center [121, 109] width 167 height 22
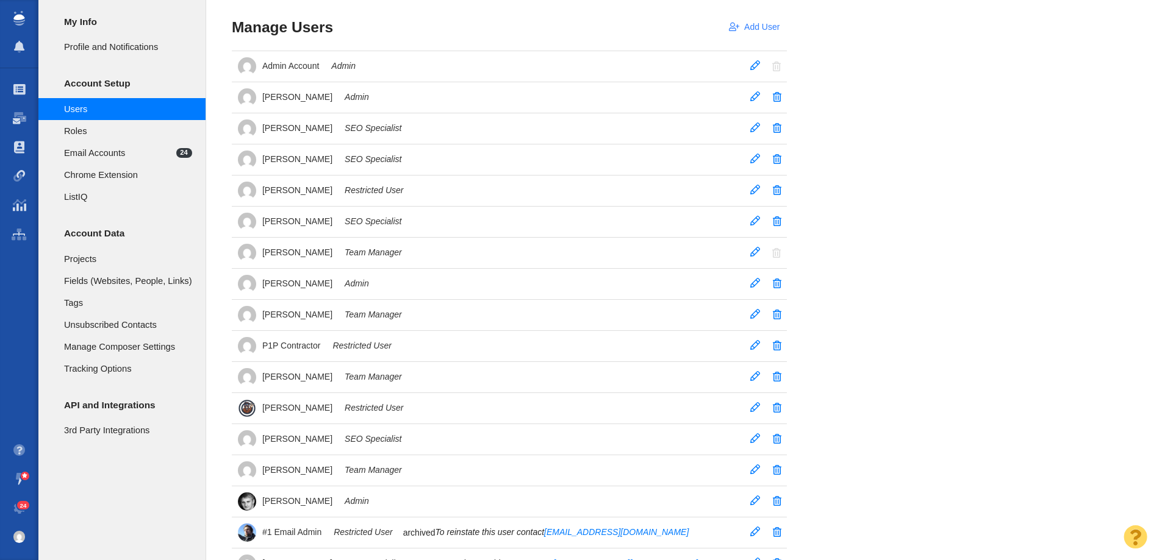
click at [760, 23] on link "Add User" at bounding box center [754, 27] width 65 height 21
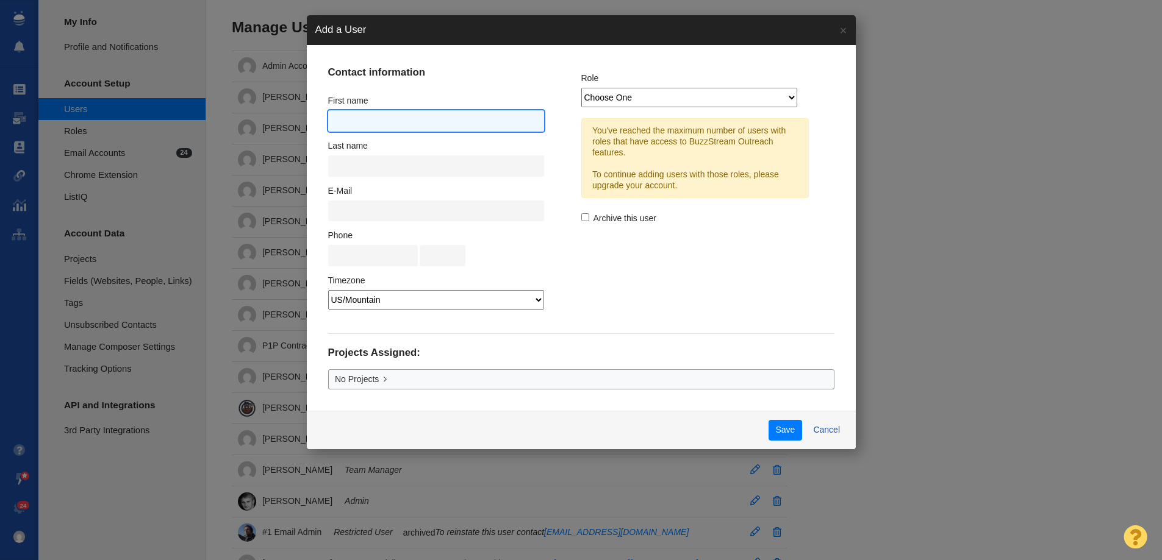
click at [391, 119] on input "text" at bounding box center [436, 120] width 216 height 21
type input "Kristina"
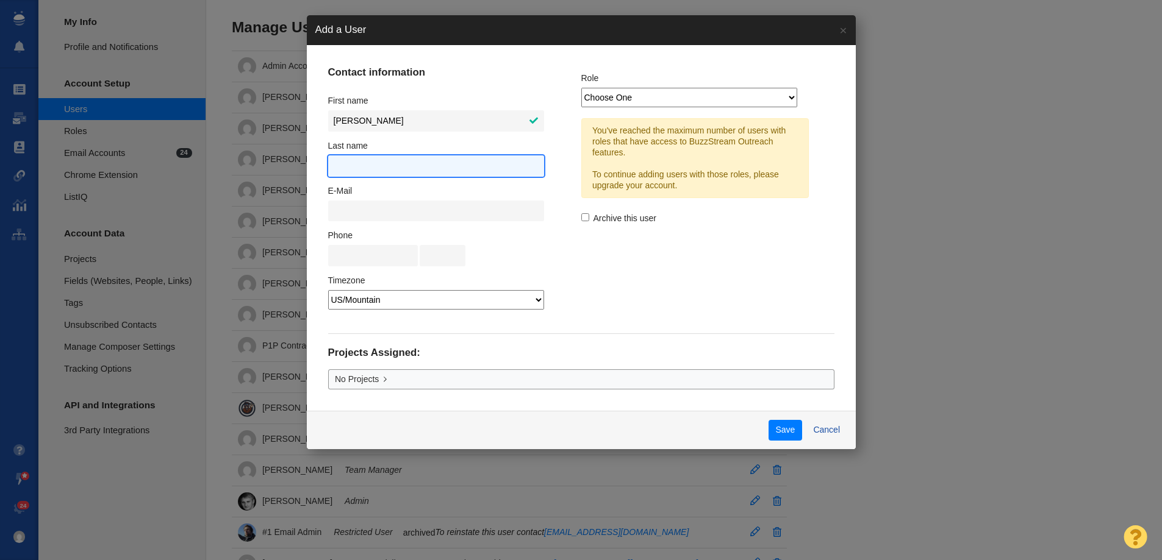
click at [369, 171] on input "text" at bounding box center [436, 165] width 216 height 21
type input "Carrodeguas"
click at [633, 101] on select "Choose One Admin Team Manager SEO Specialist Restricted User ListIQ Collaborator" at bounding box center [689, 98] width 216 height 20
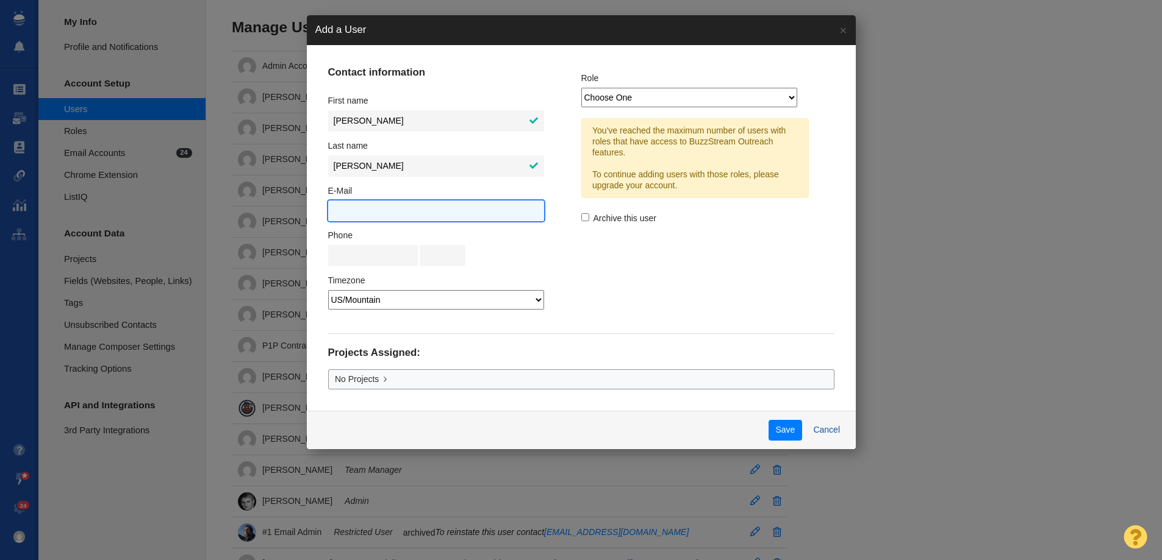
click at [390, 212] on input "text" at bounding box center [436, 211] width 216 height 21
click at [834, 427] on button "Cancel" at bounding box center [826, 430] width 41 height 21
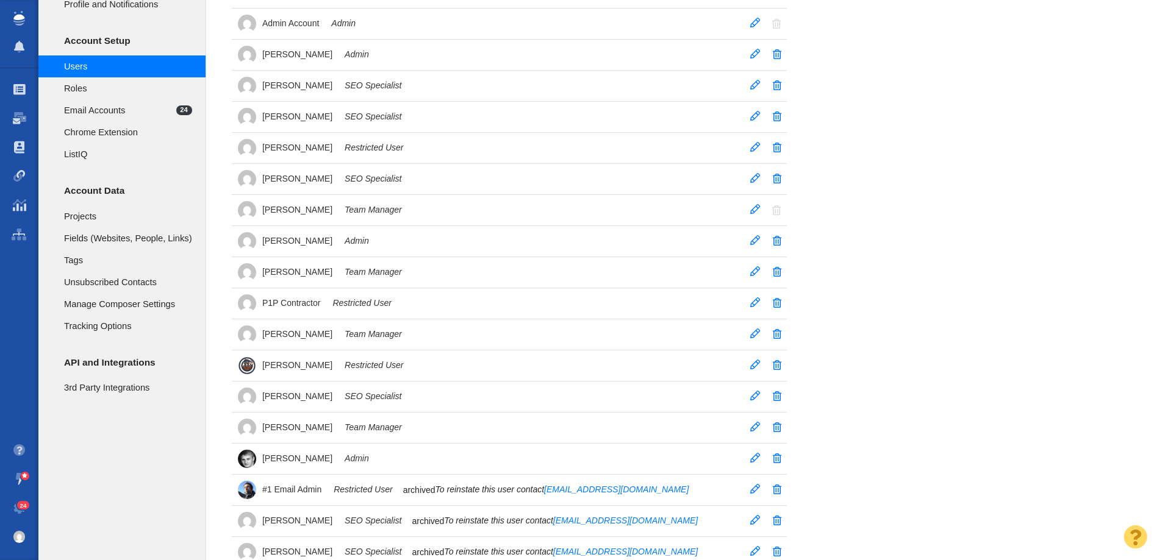
scroll to position [61, 0]
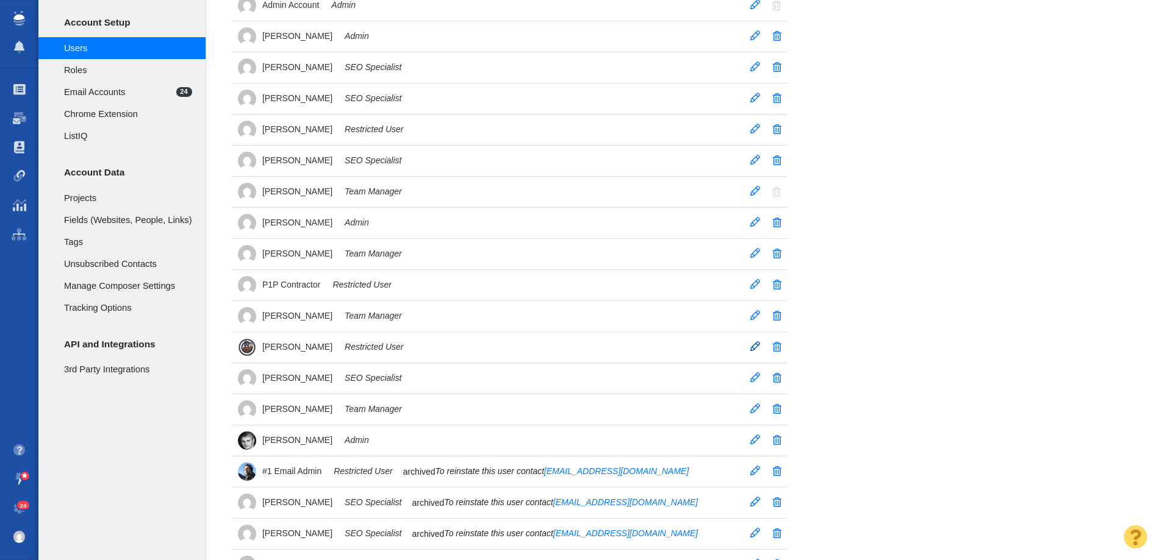
click at [757, 347] on span at bounding box center [755, 346] width 10 height 10
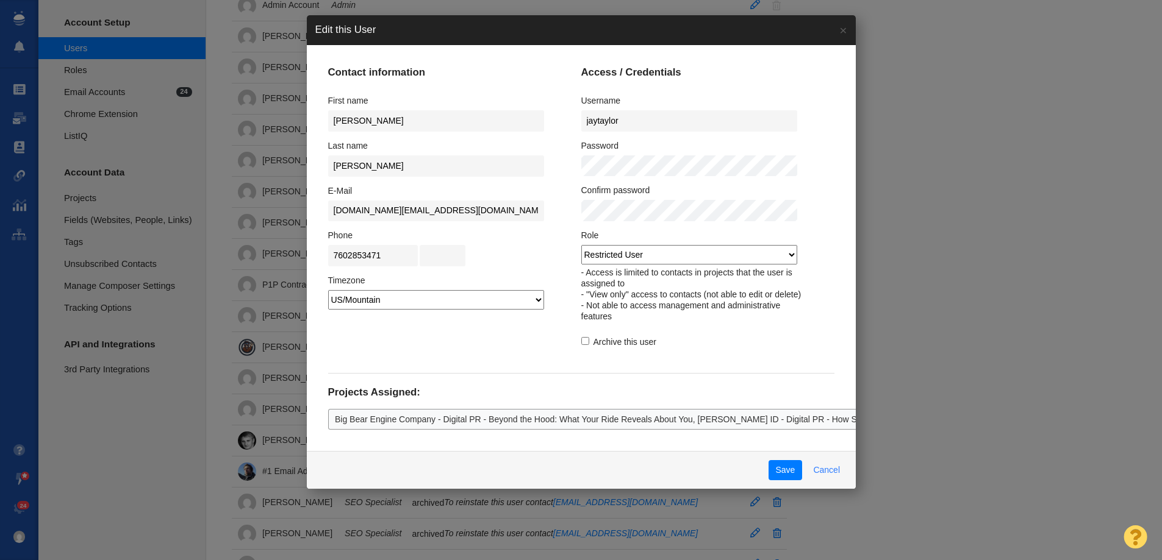
click at [817, 472] on button "Cancel" at bounding box center [826, 470] width 41 height 21
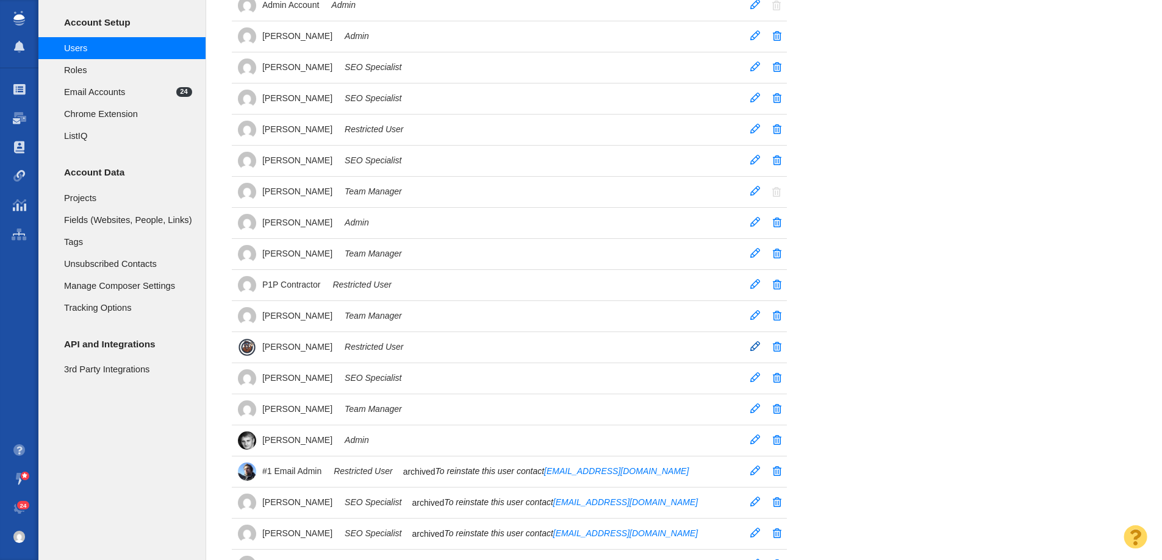
click at [297, 346] on span "Taylor Raymond" at bounding box center [297, 346] width 70 height 11
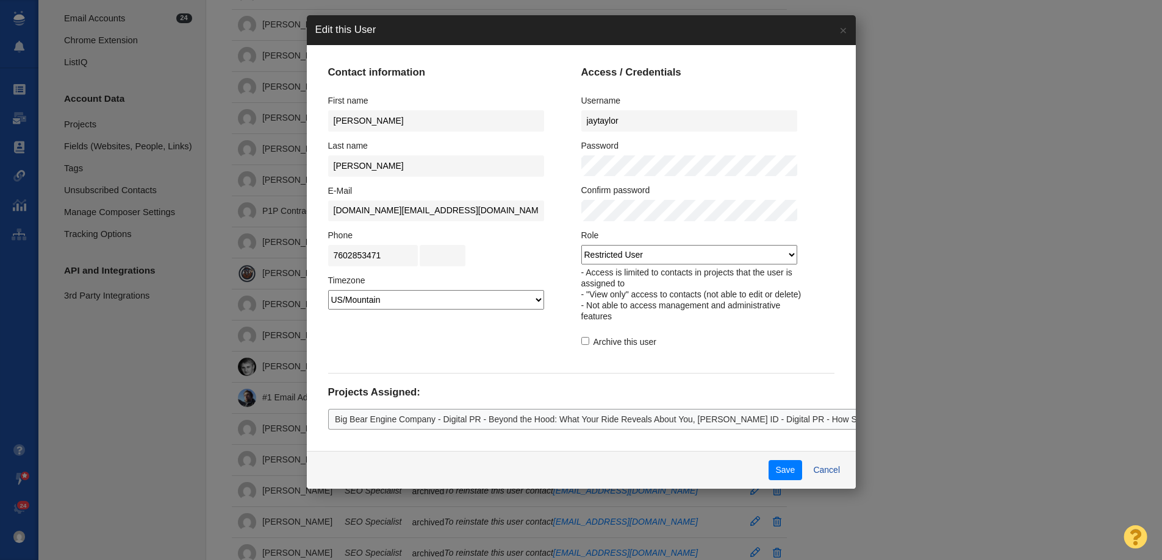
scroll to position [122, 0]
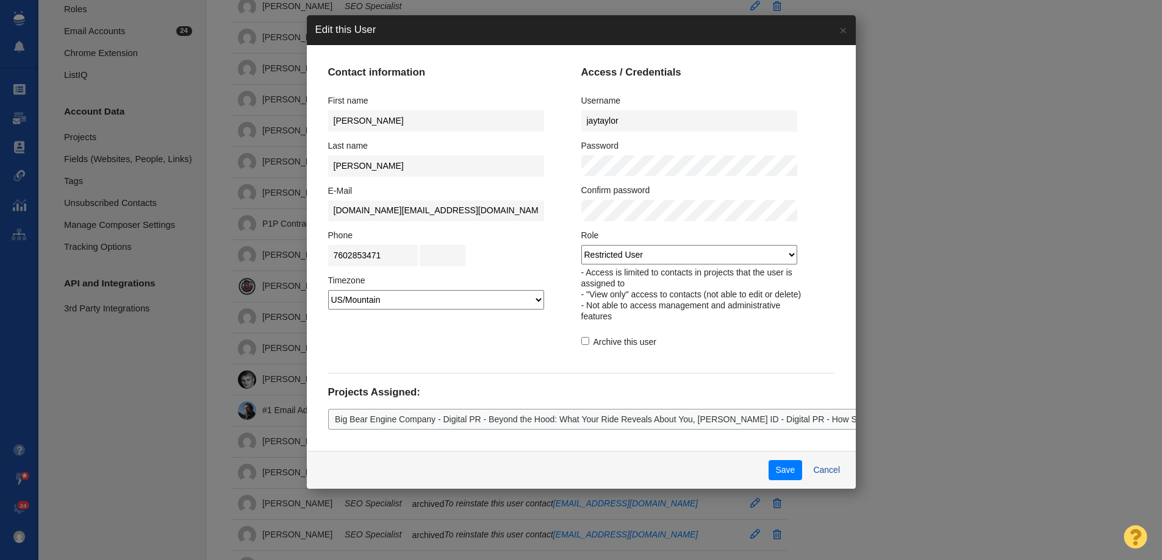
click at [585, 347] on label "Archive this user" at bounding box center [618, 342] width 75 height 11
click at [585, 345] on input "Archive this user" at bounding box center [585, 341] width 8 height 8
checkbox input "true"
click at [788, 472] on button "Save" at bounding box center [785, 470] width 34 height 21
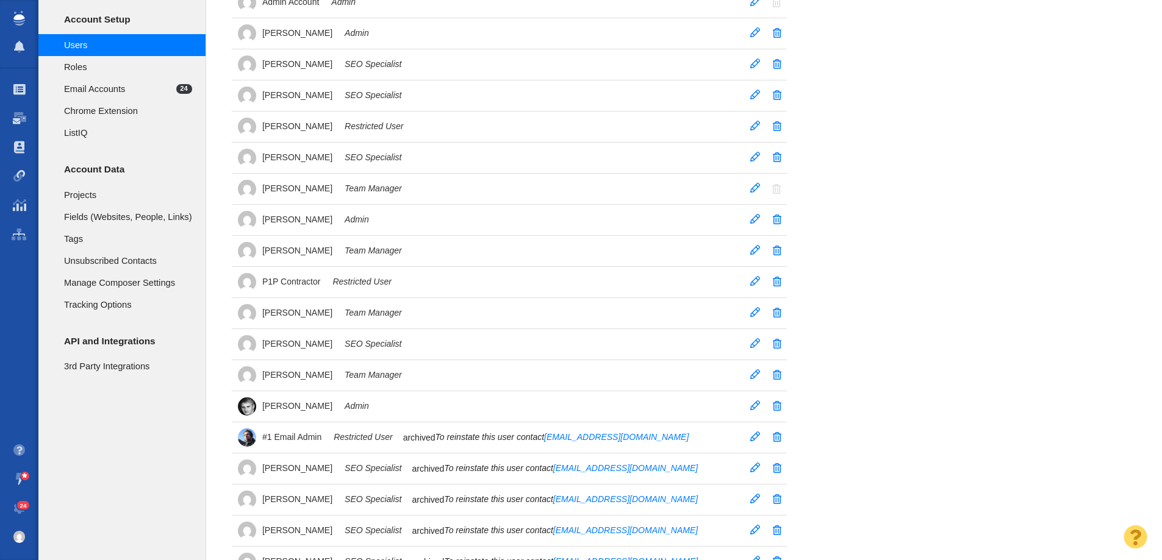
scroll to position [0, 0]
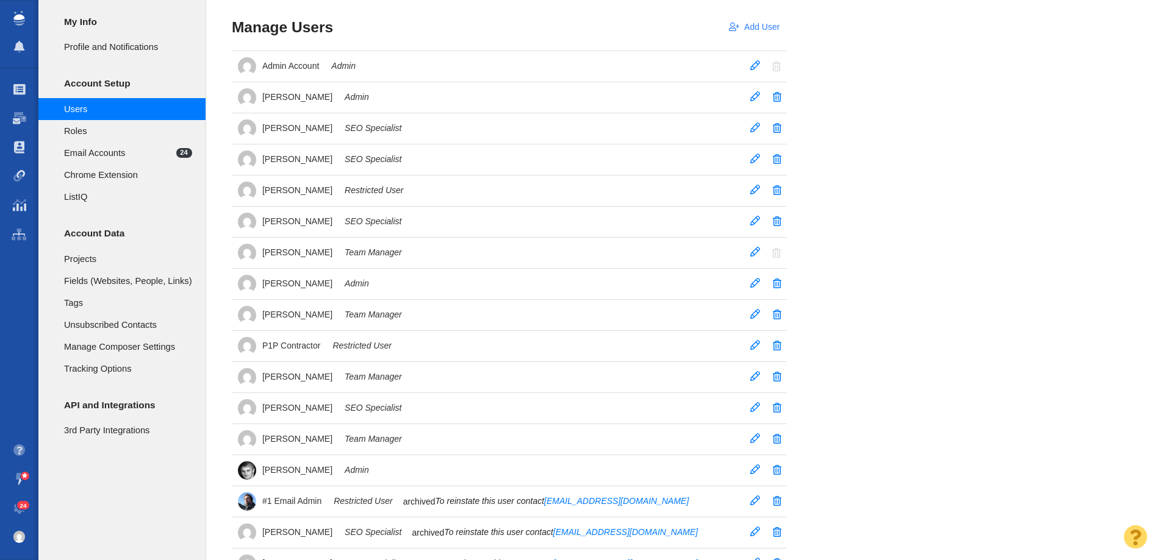
click at [748, 23] on link "Add User" at bounding box center [754, 27] width 65 height 21
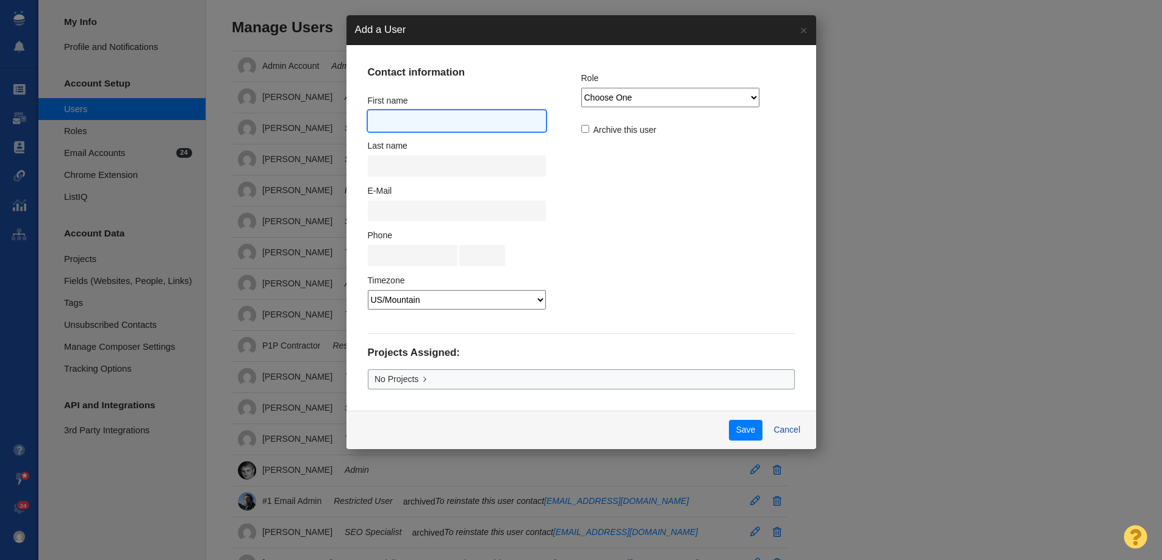
click at [434, 115] on input "text" at bounding box center [457, 120] width 179 height 21
type input "Kristina"
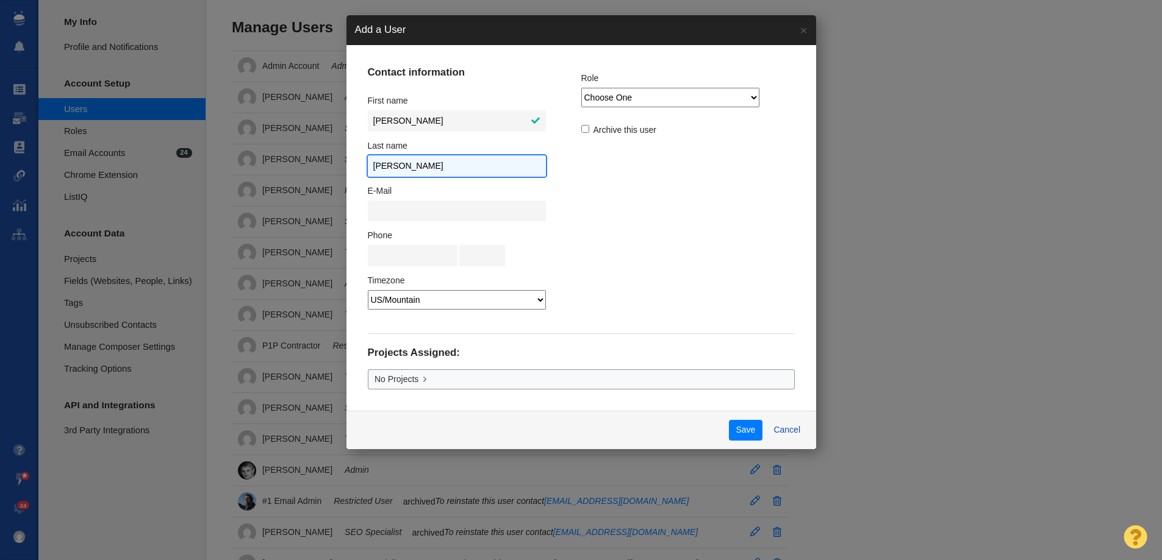
type input "Carrodeguas"
click at [612, 100] on select "Choose One Admin Team Manager SEO Specialist Restricted User ListIQ Collaborator" at bounding box center [670, 98] width 179 height 20
select select "2"
click at [581, 88] on select "Choose One Admin Team Manager SEO Specialist Restricted User ListIQ Collaborator" at bounding box center [670, 98] width 179 height 20
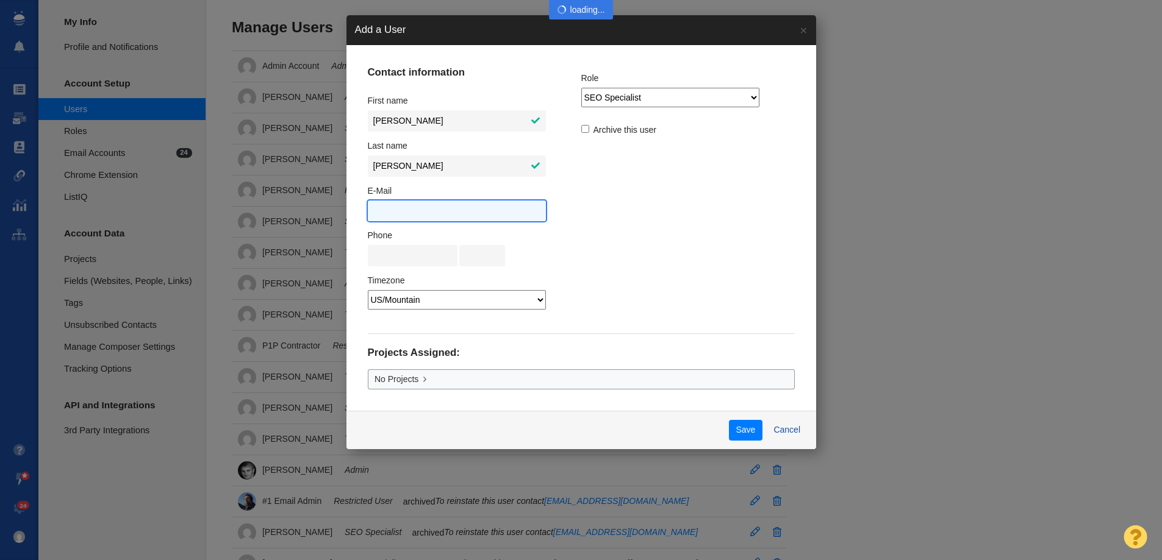
click at [459, 218] on input "text" at bounding box center [457, 211] width 179 height 21
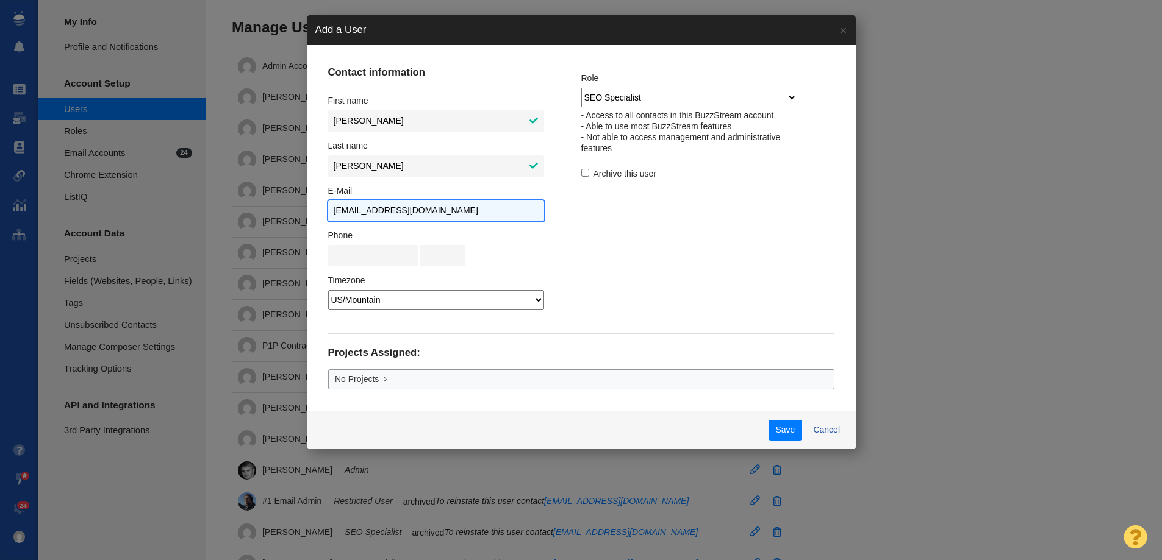
type input "KCarrodeguas@pageonepower.com"
click at [575, 304] on fieldset "Contact information First name Kristina Last name Carrodeguas E-Mail KCarrodegu…" at bounding box center [454, 195] width 253 height 259
click at [407, 382] on body "Projects Dashboard Websites People Link Monitoring Reports Projects Home Help C…" at bounding box center [581, 280] width 1162 height 560
click at [379, 382] on span "No Projects" at bounding box center [357, 379] width 44 height 13
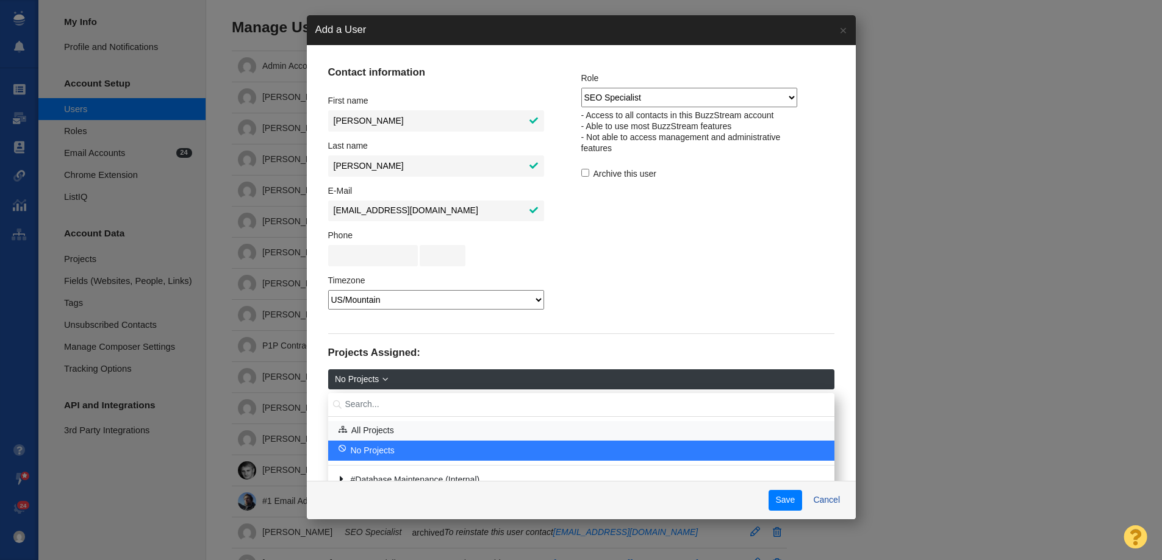
click at [396, 423] on link "All Projects" at bounding box center [574, 431] width 489 height 19
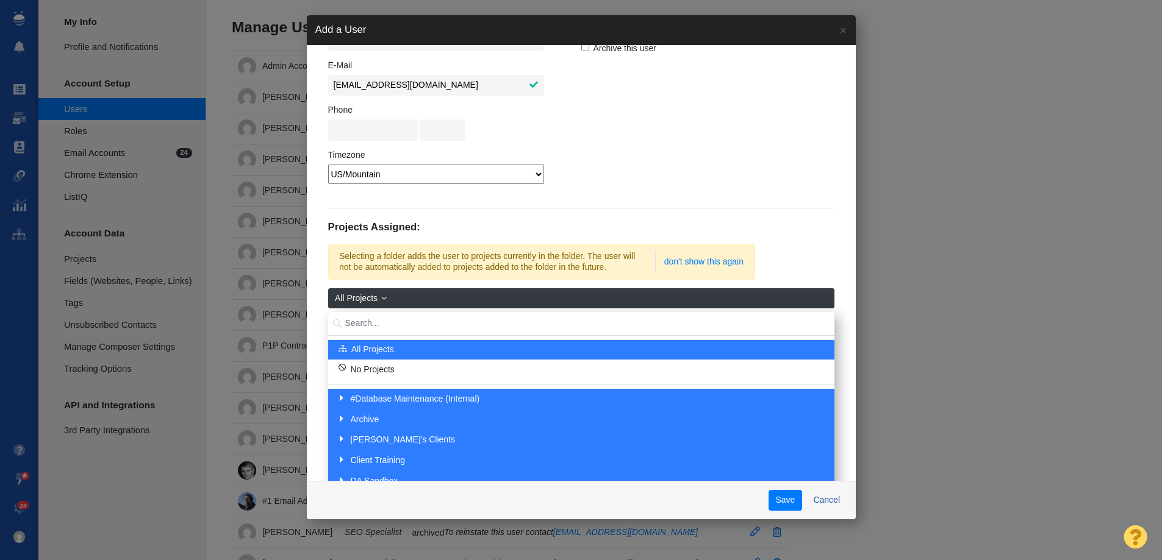
scroll to position [195, 0]
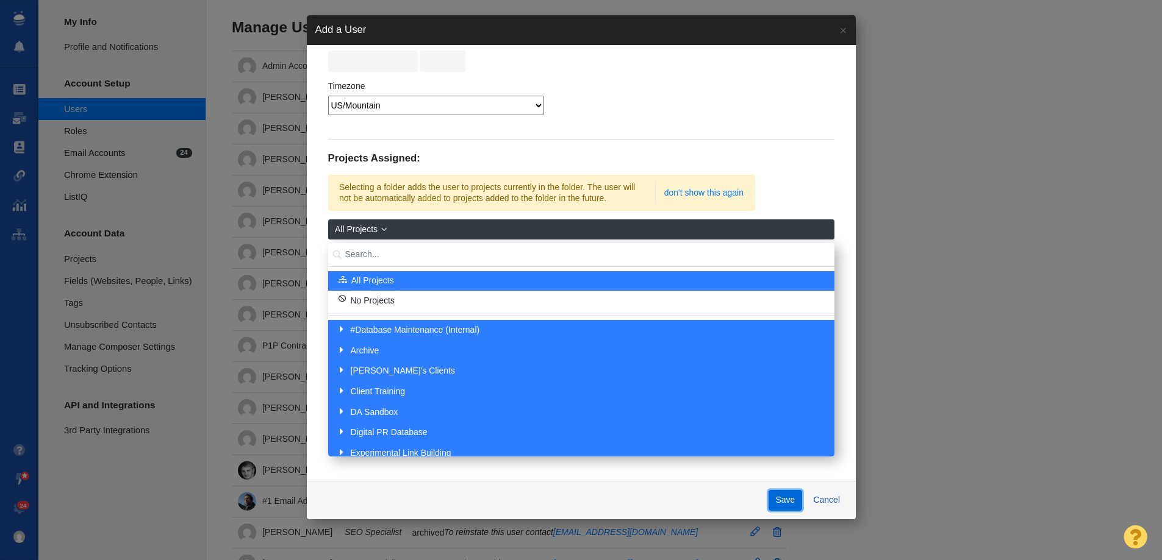
click at [768, 498] on button "Save" at bounding box center [785, 500] width 34 height 21
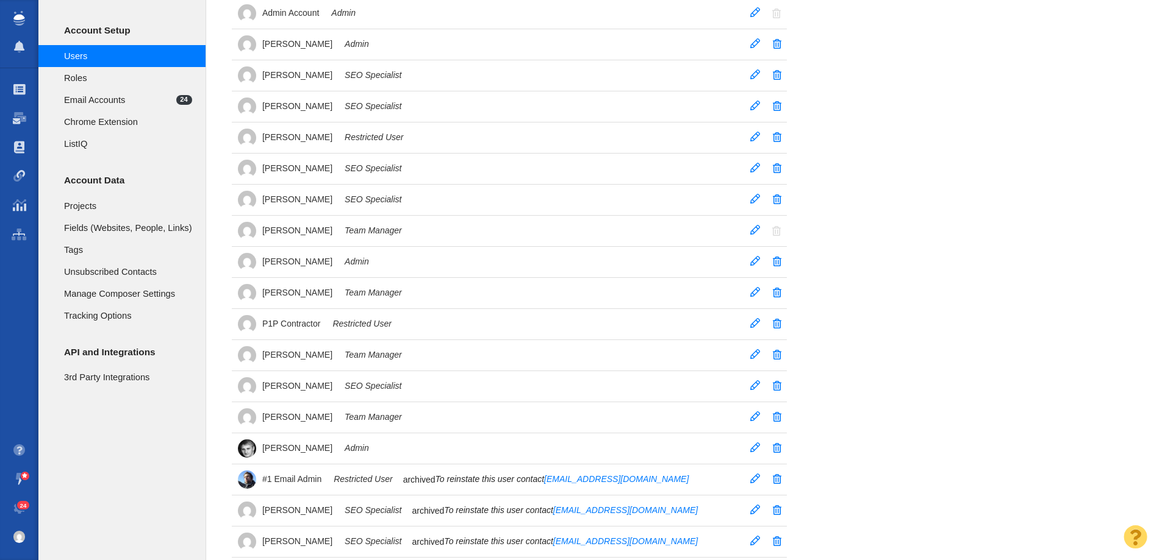
scroll to position [0, 0]
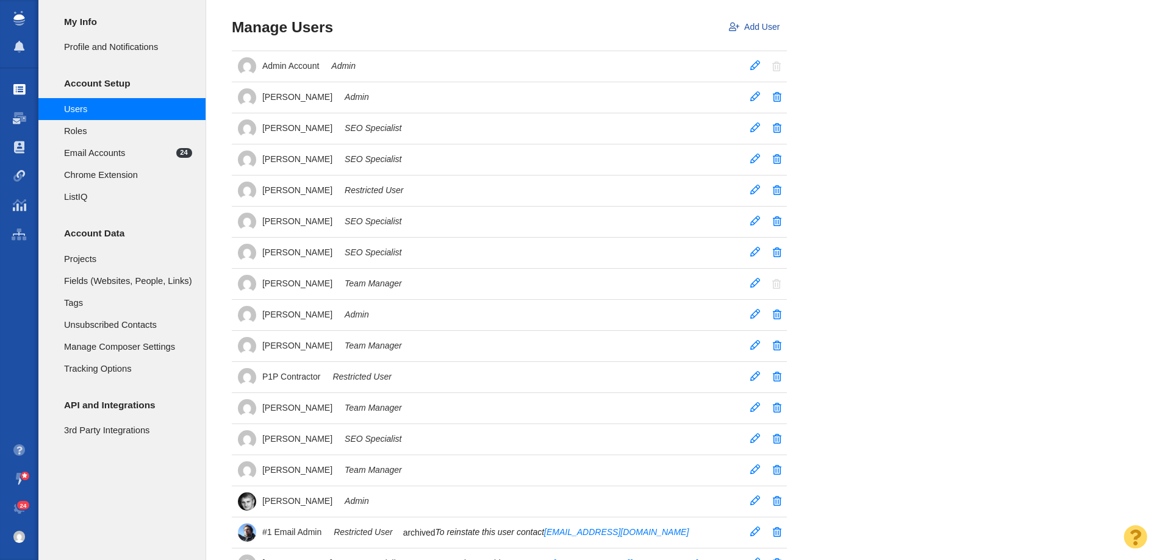
click at [22, 93] on span at bounding box center [19, 90] width 12 height 12
